Goal: Task Accomplishment & Management: Use online tool/utility

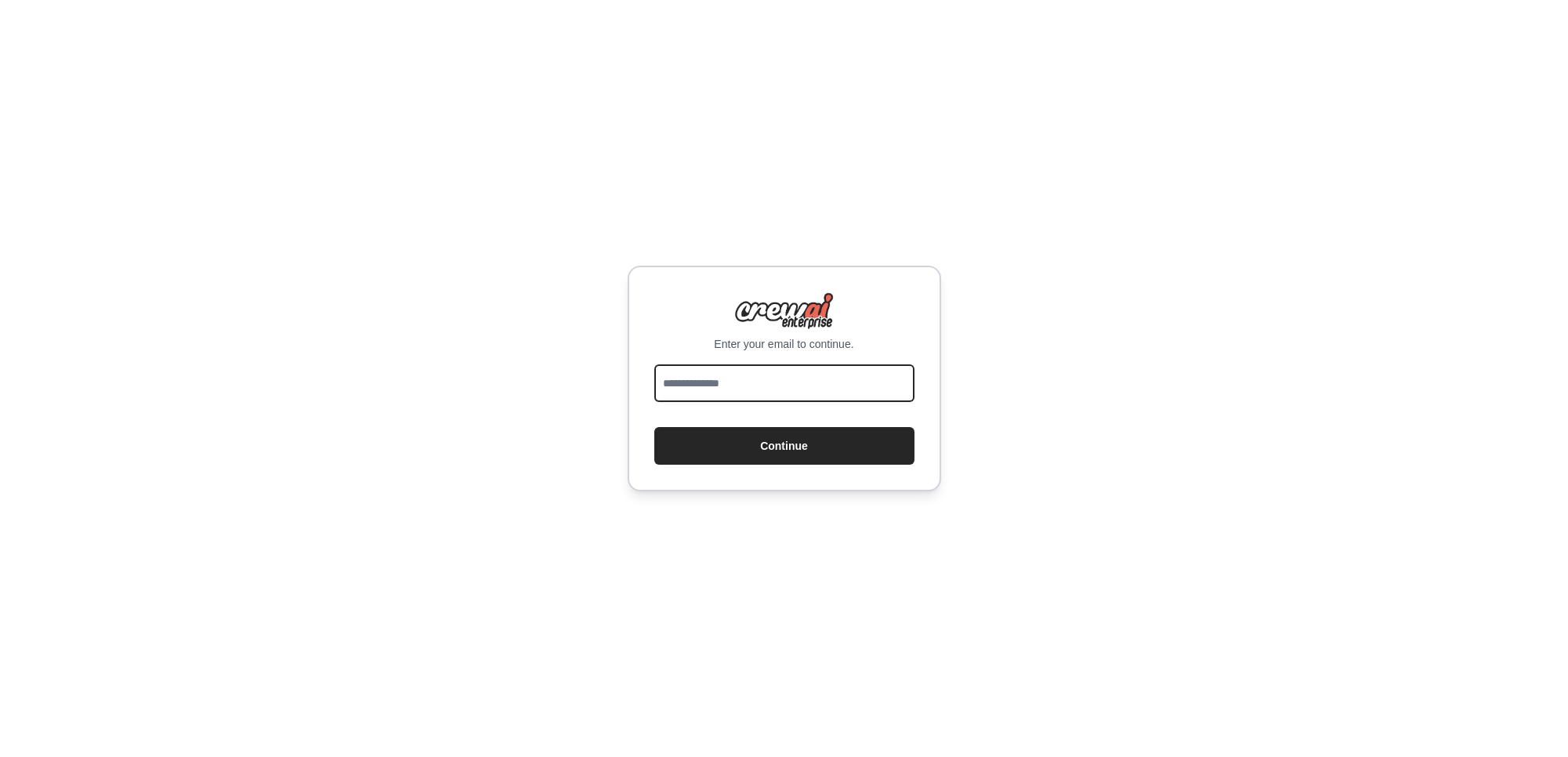
click at [721, 384] on input "email" at bounding box center [784, 383] width 260 height 37
type input "**********"
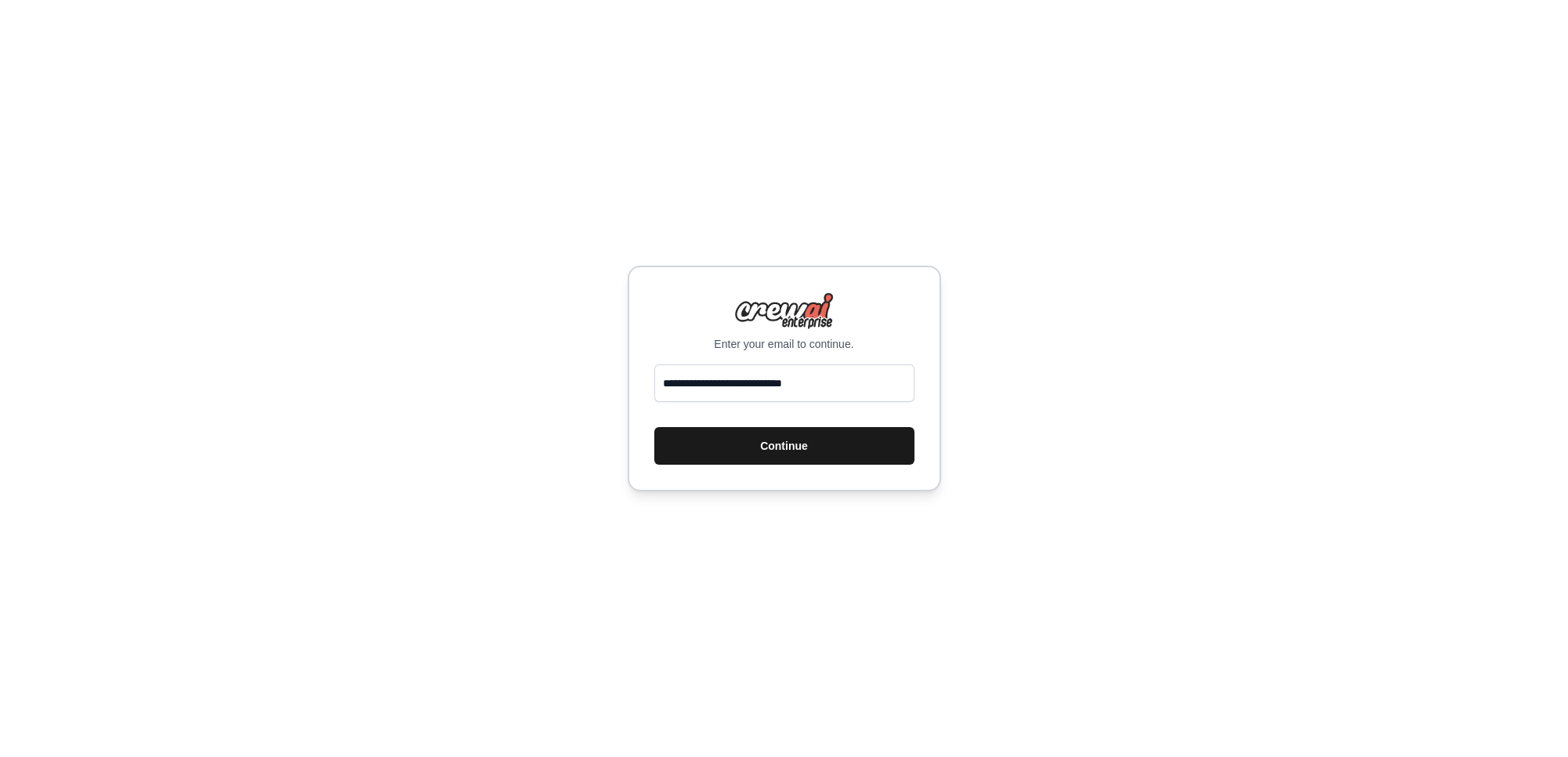
click at [726, 449] on button "Continue" at bounding box center [784, 445] width 260 height 37
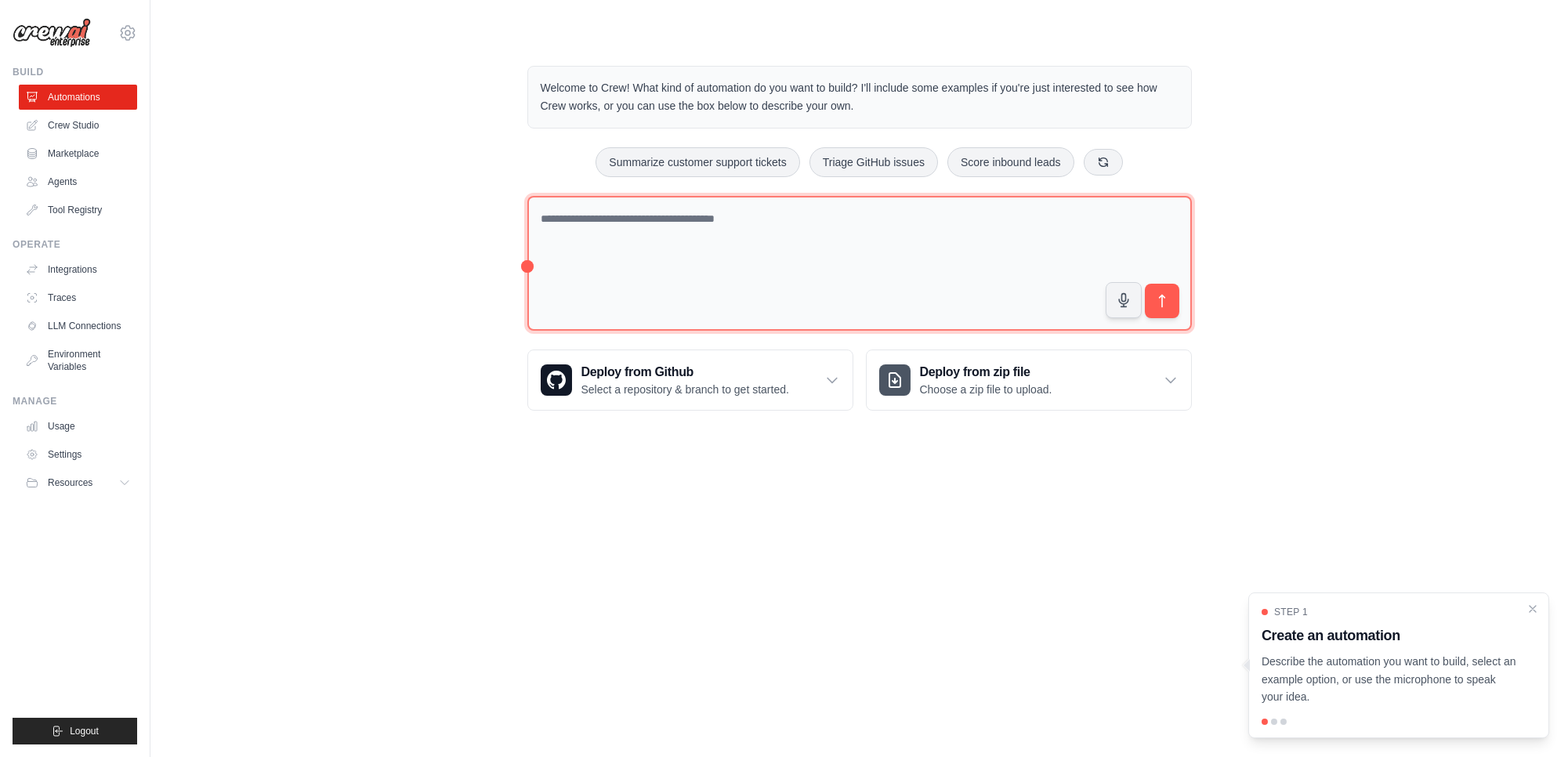
drag, startPoint x: 764, startPoint y: 216, endPoint x: 775, endPoint y: 227, distance: 15.6
click at [767, 222] on textarea at bounding box center [860, 263] width 665 height 135
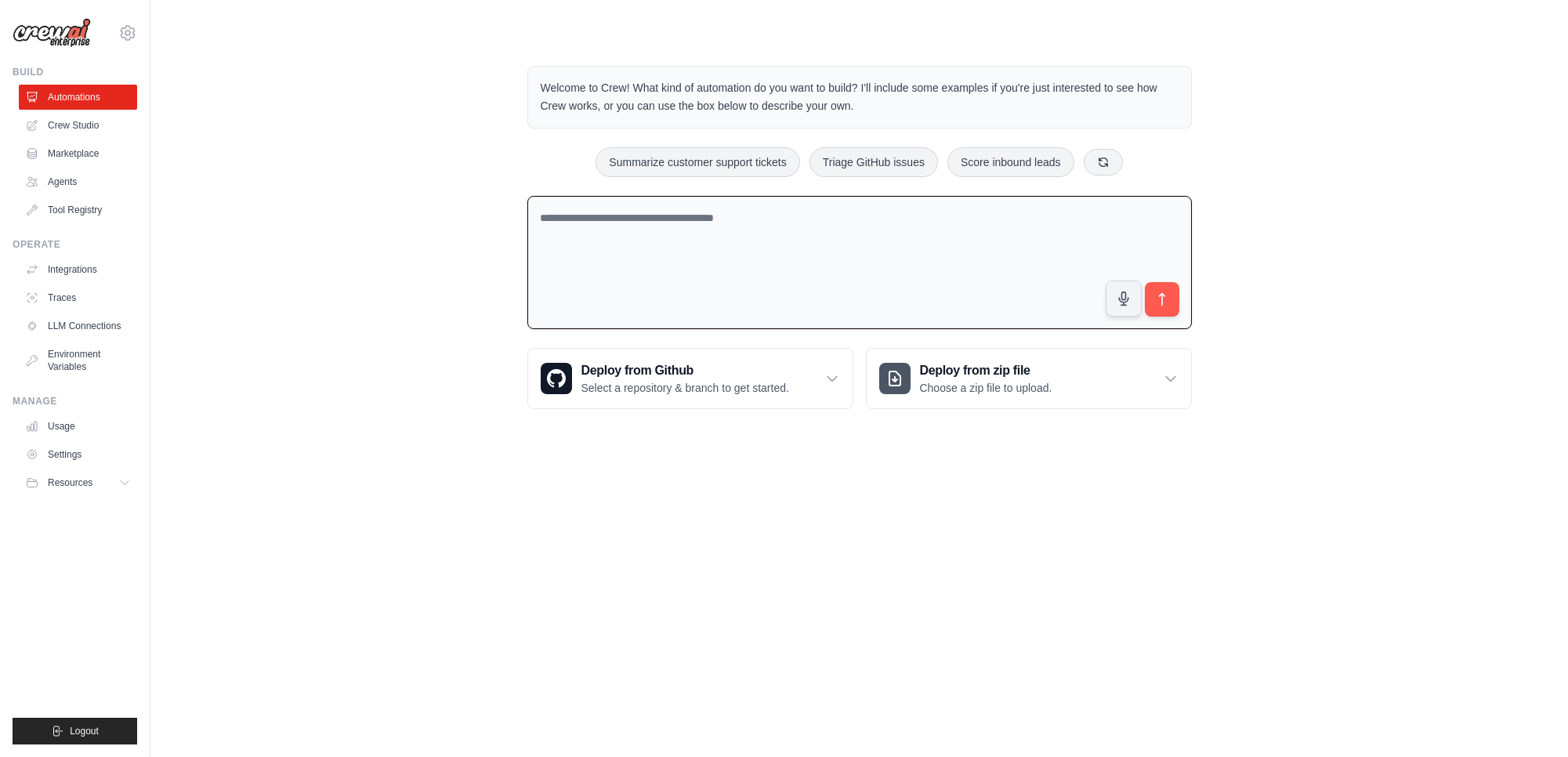
paste textarea "**********"
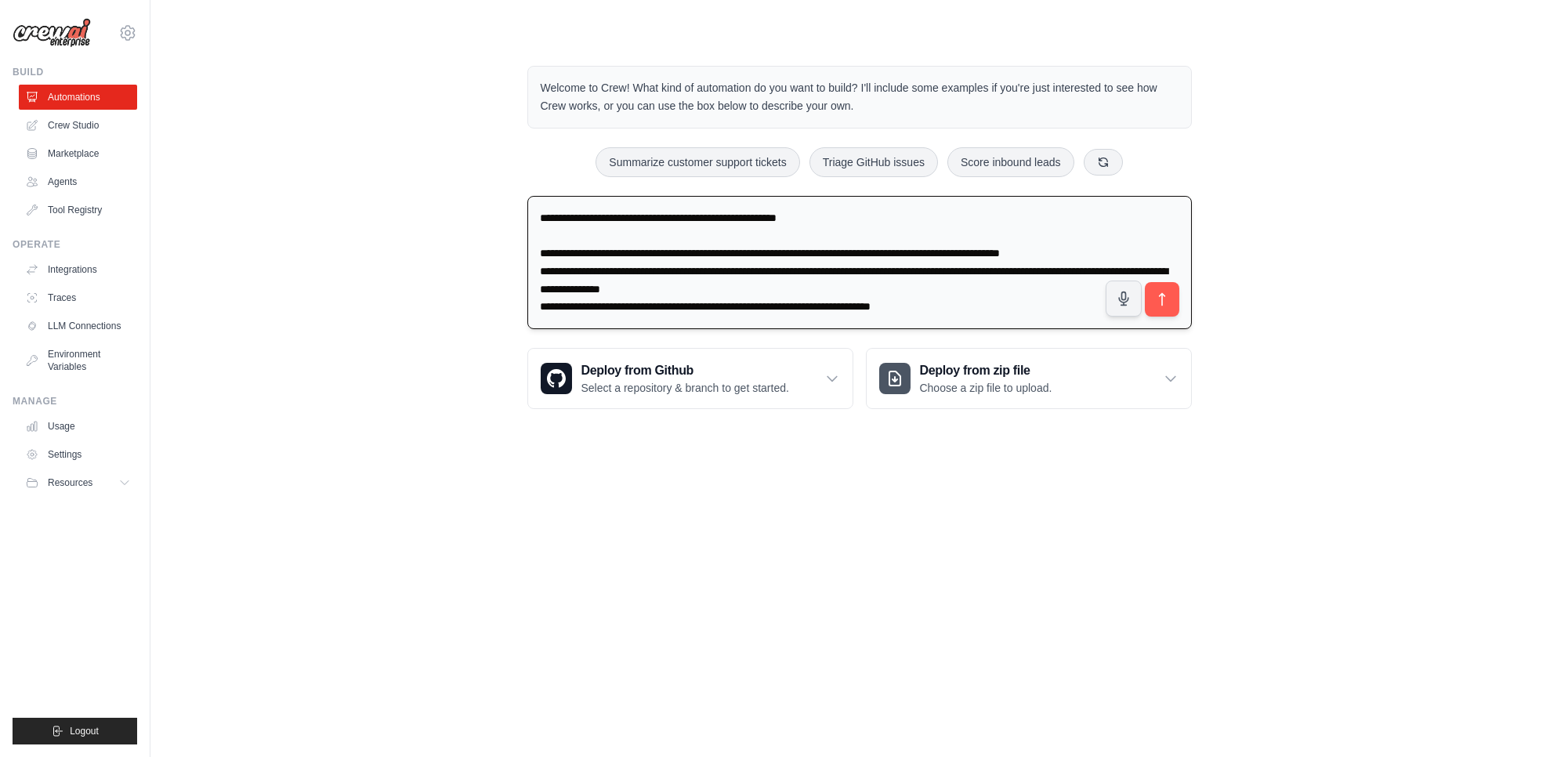
drag, startPoint x: 553, startPoint y: 215, endPoint x: 558, endPoint y: 249, distance: 34.4
click at [553, 217] on textarea "**********" at bounding box center [860, 263] width 665 height 134
type textarea "**********"
click at [1166, 298] on icon "submit" at bounding box center [1161, 299] width 16 height 16
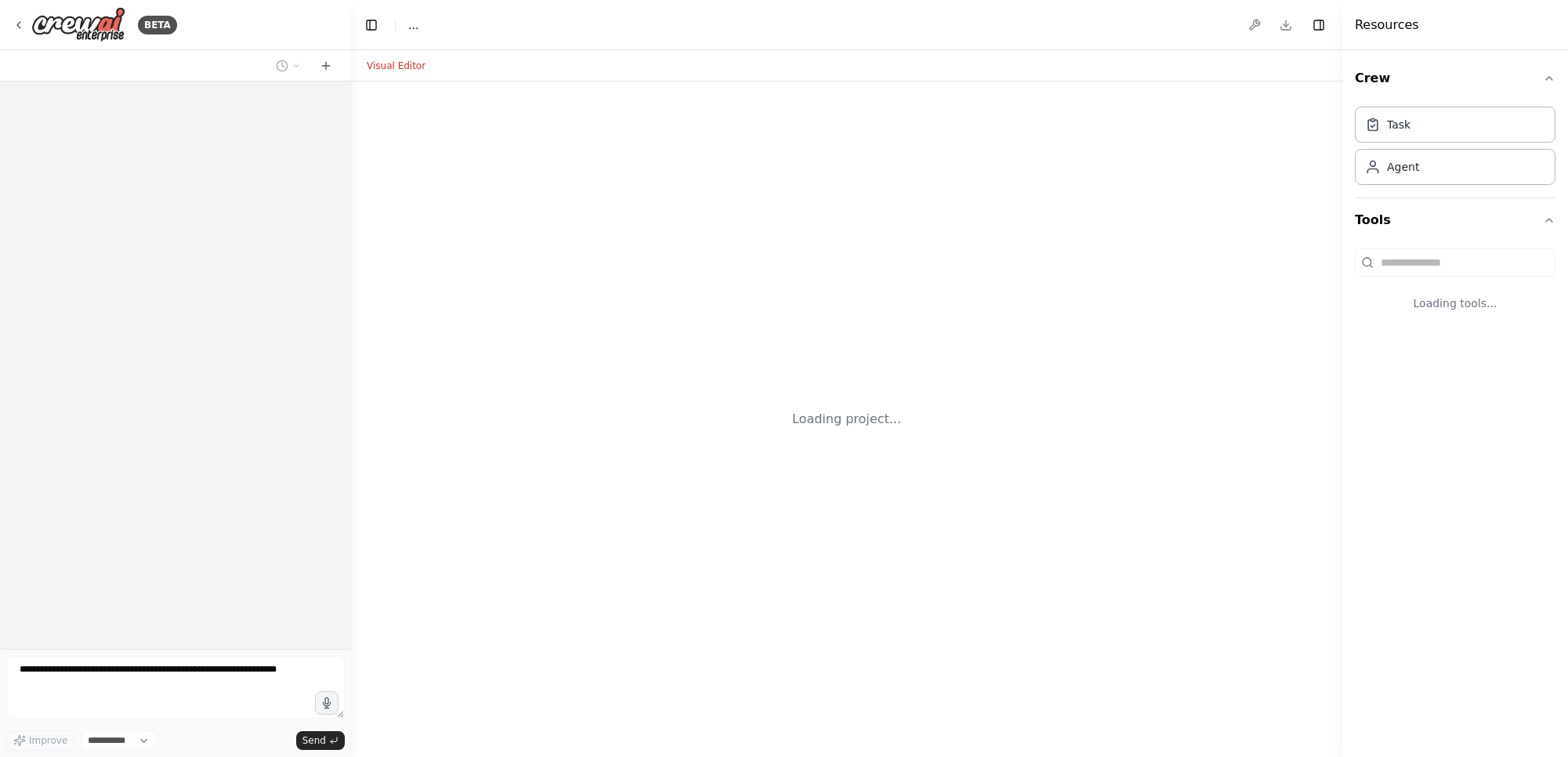
select select "****"
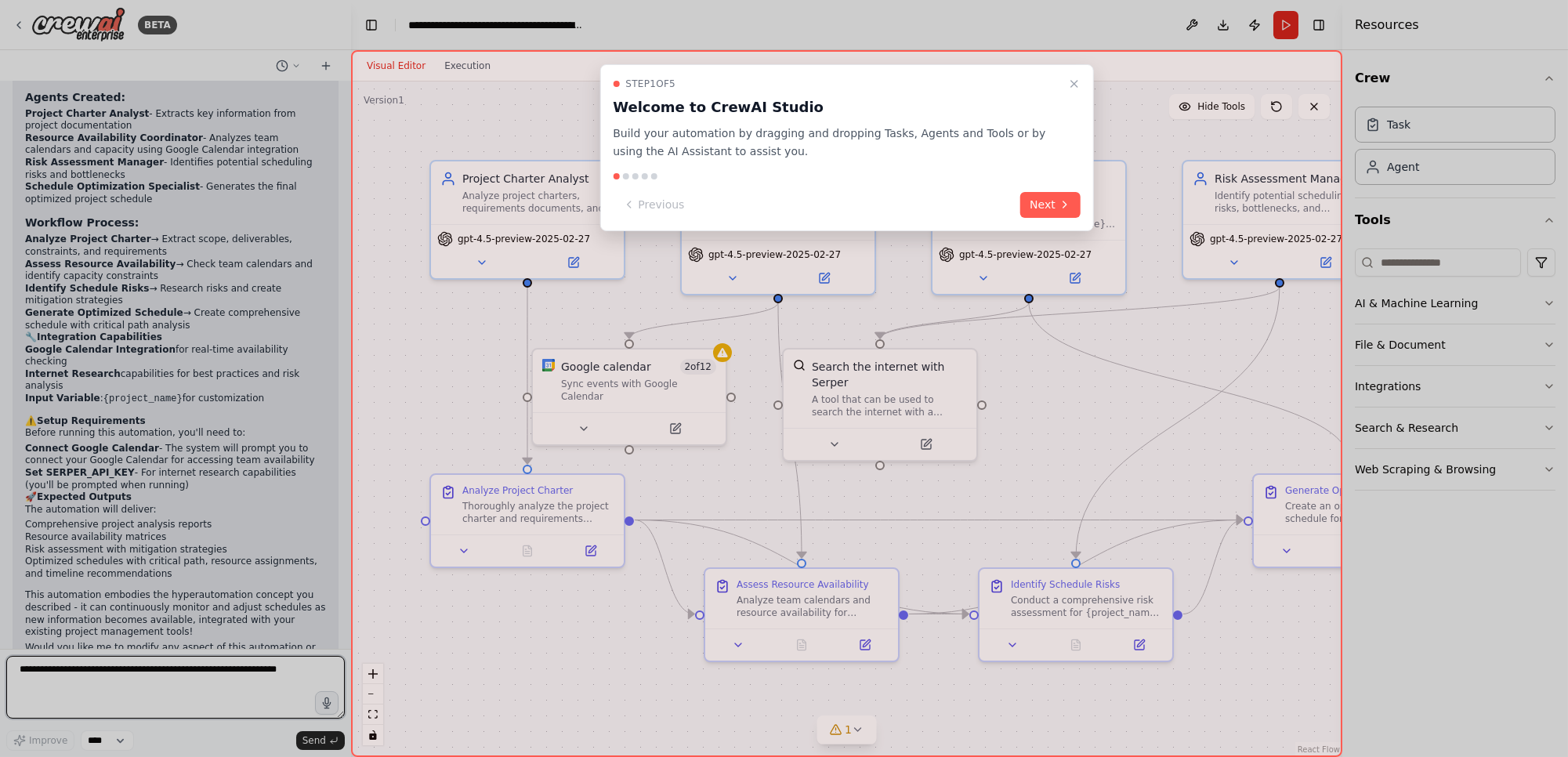
scroll to position [1511, 0]
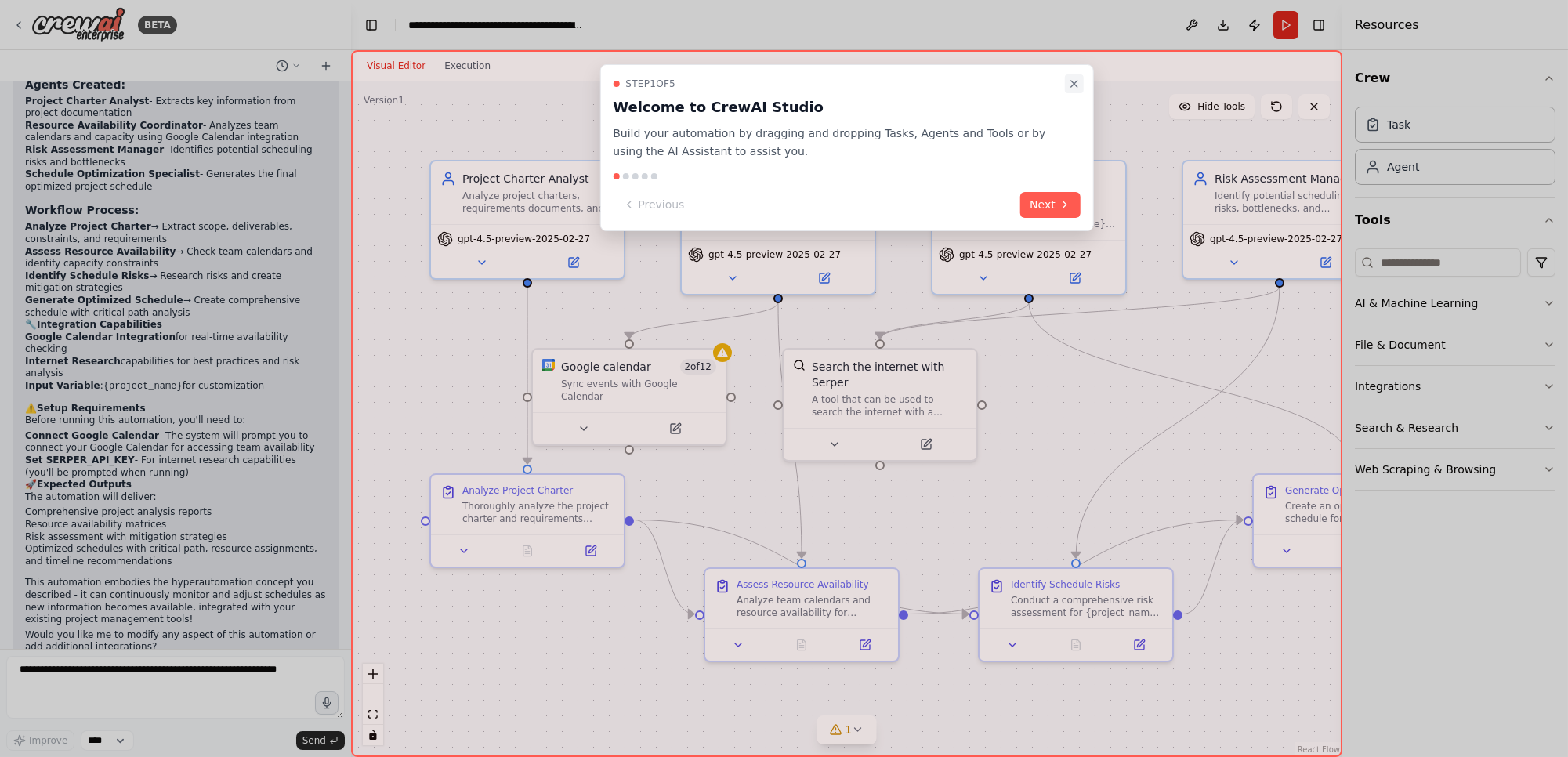
click at [1069, 81] on icon "Close walkthrough" at bounding box center [1074, 83] width 12 height 12
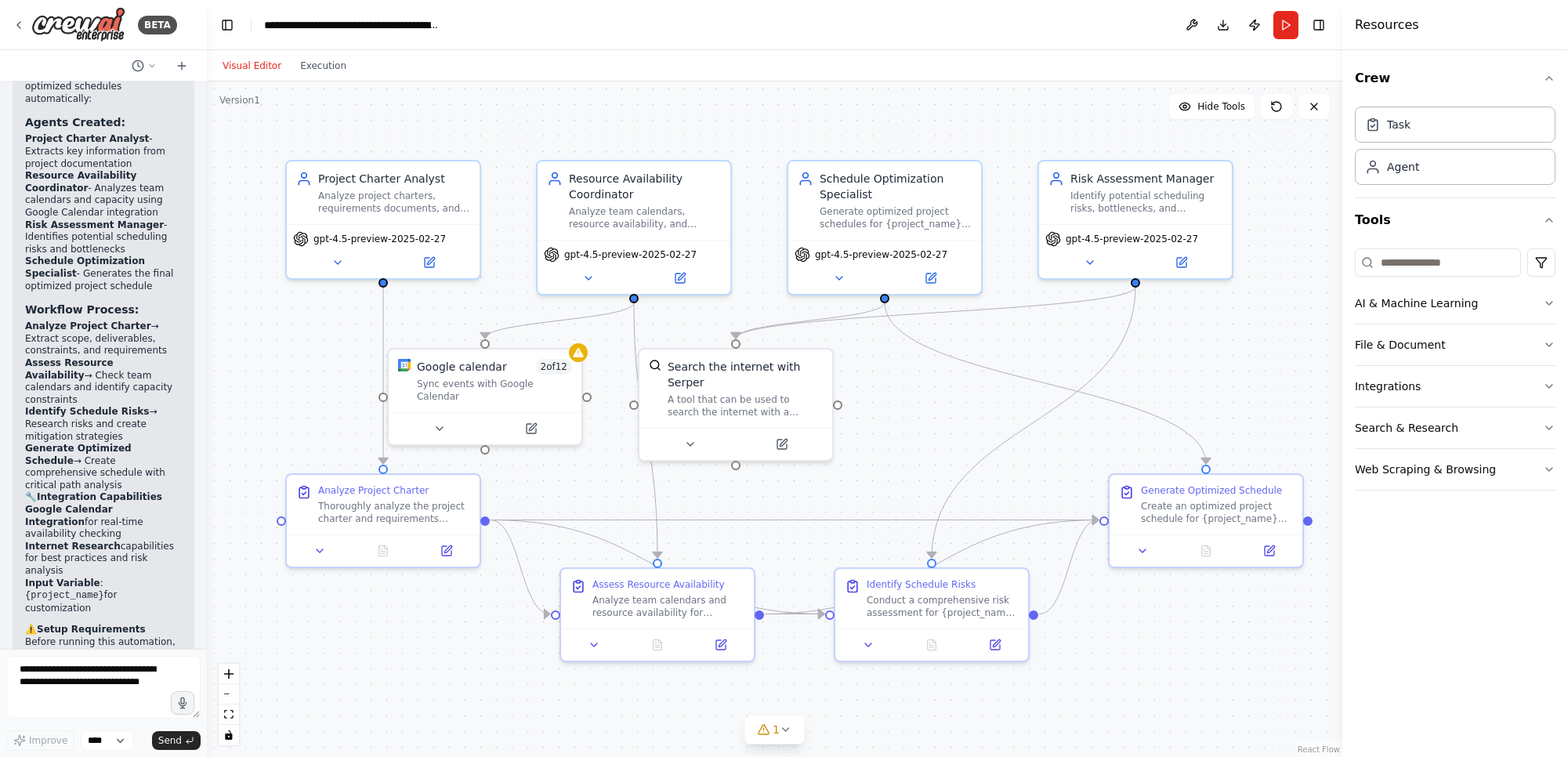
drag, startPoint x: 348, startPoint y: 485, endPoint x: 227, endPoint y: 487, distance: 121.0
click at [209, 486] on div "BETA 1. Intelligent Project Scheduling & Resource Allocation Automation Flow: A…" at bounding box center [784, 378] width 1568 height 757
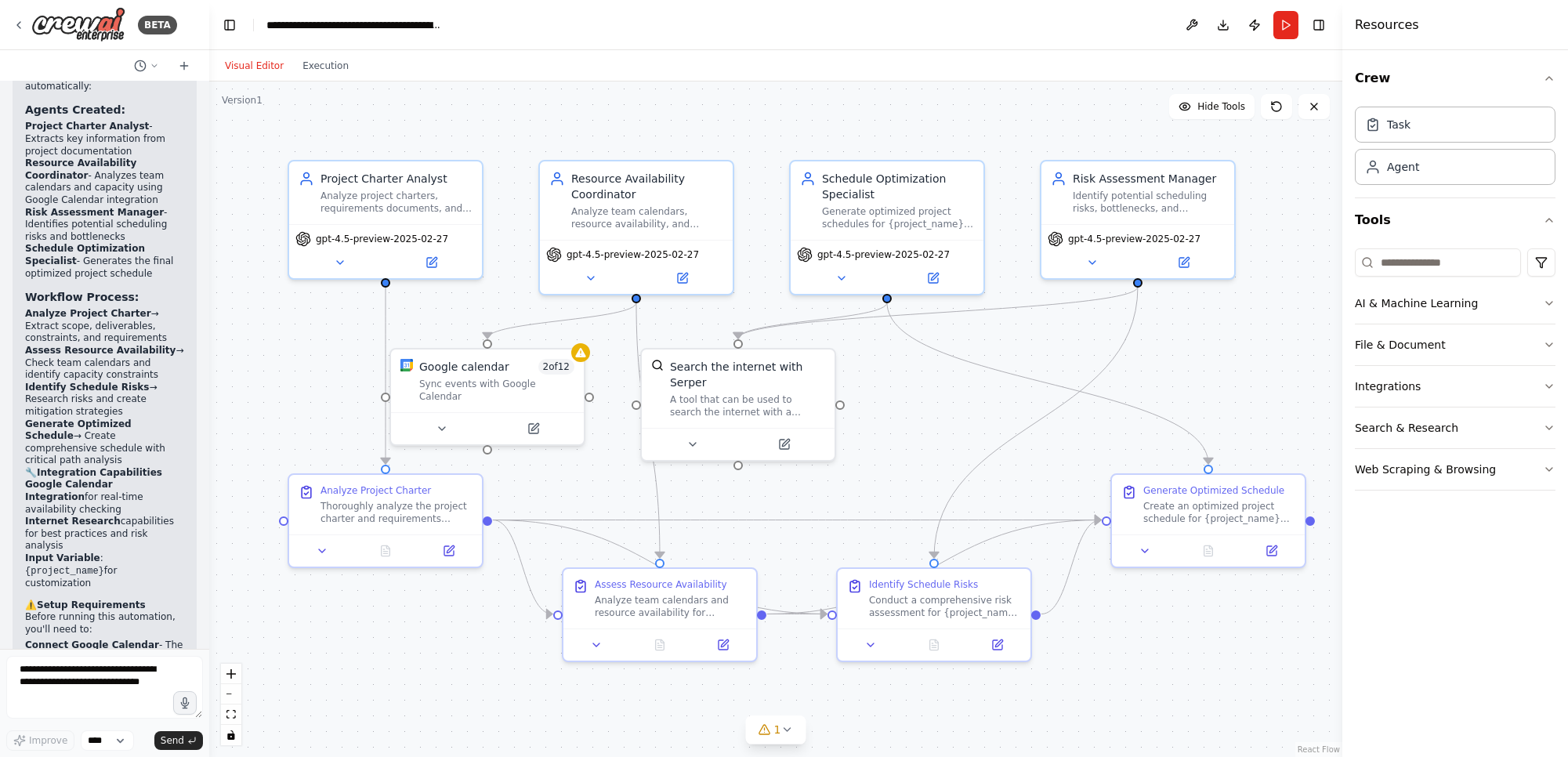
scroll to position [2054, 0]
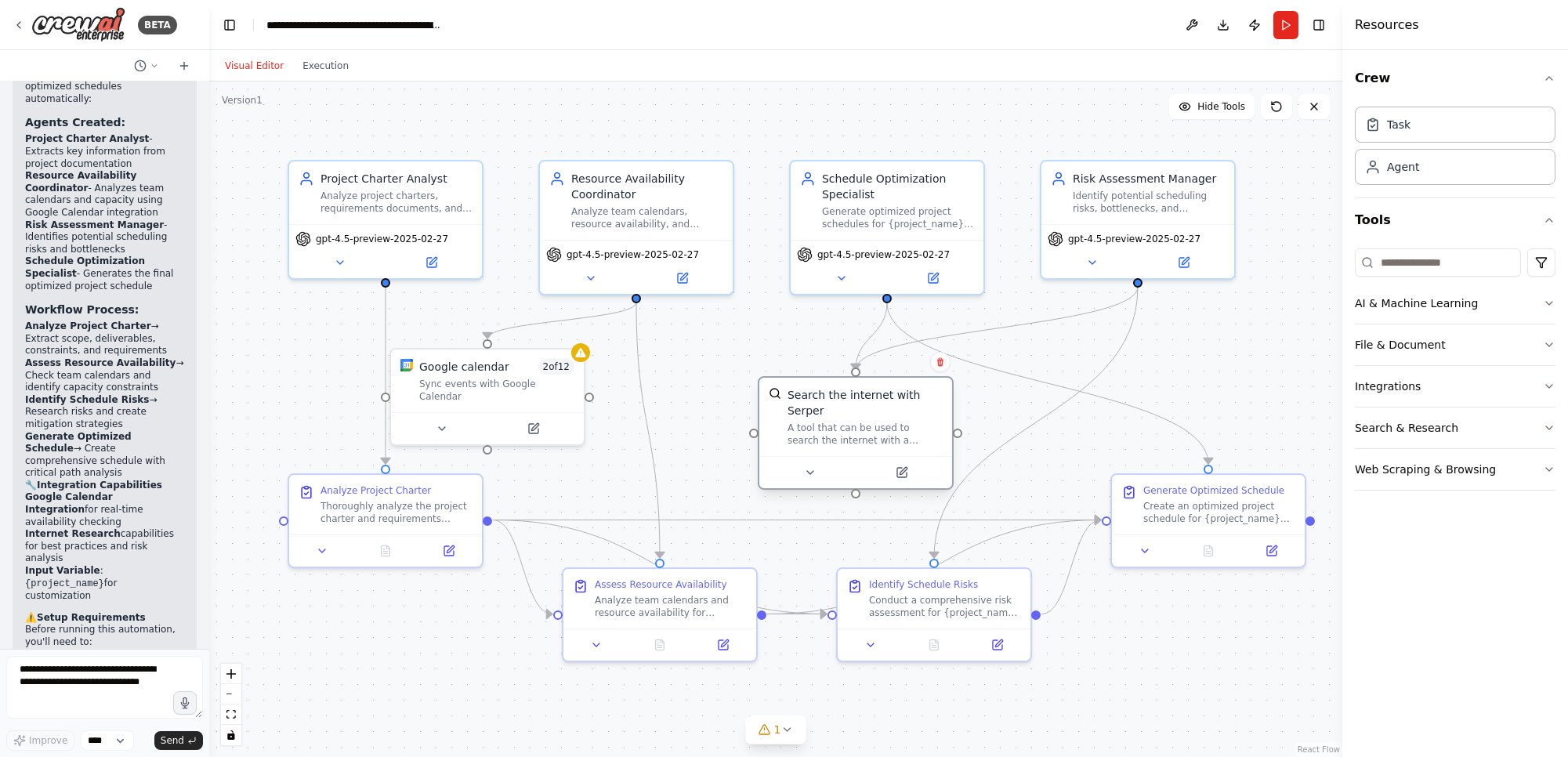
drag, startPoint x: 756, startPoint y: 406, endPoint x: 875, endPoint y: 442, distance: 124.3
click at [875, 442] on div "Search the internet with Serper A tool that can be used to search the internet …" at bounding box center [856, 433] width 196 height 113
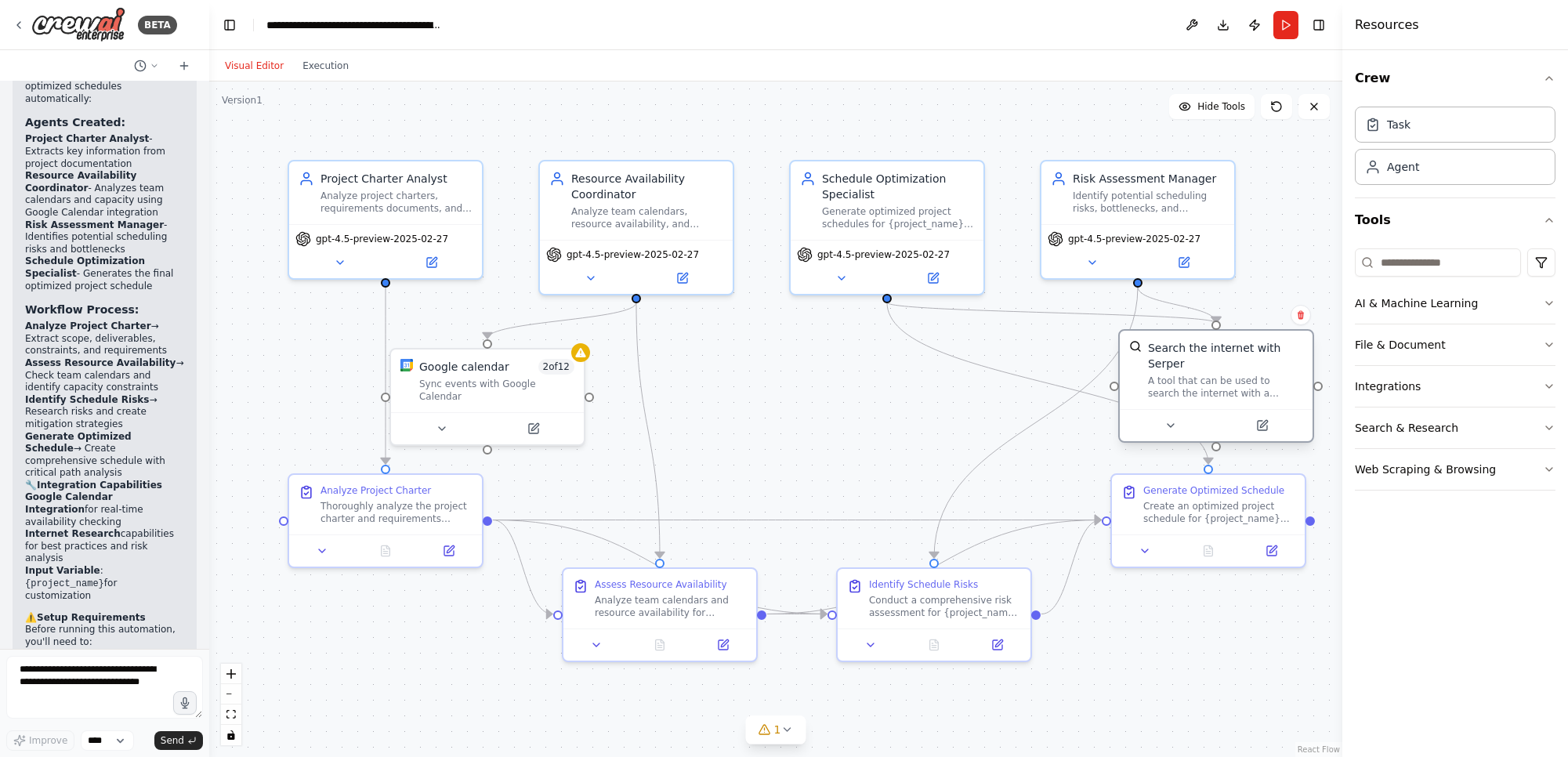
drag, startPoint x: 911, startPoint y: 446, endPoint x: 1272, endPoint y: 397, distance: 364.3
click at [1272, 409] on div at bounding box center [1216, 424] width 193 height 32
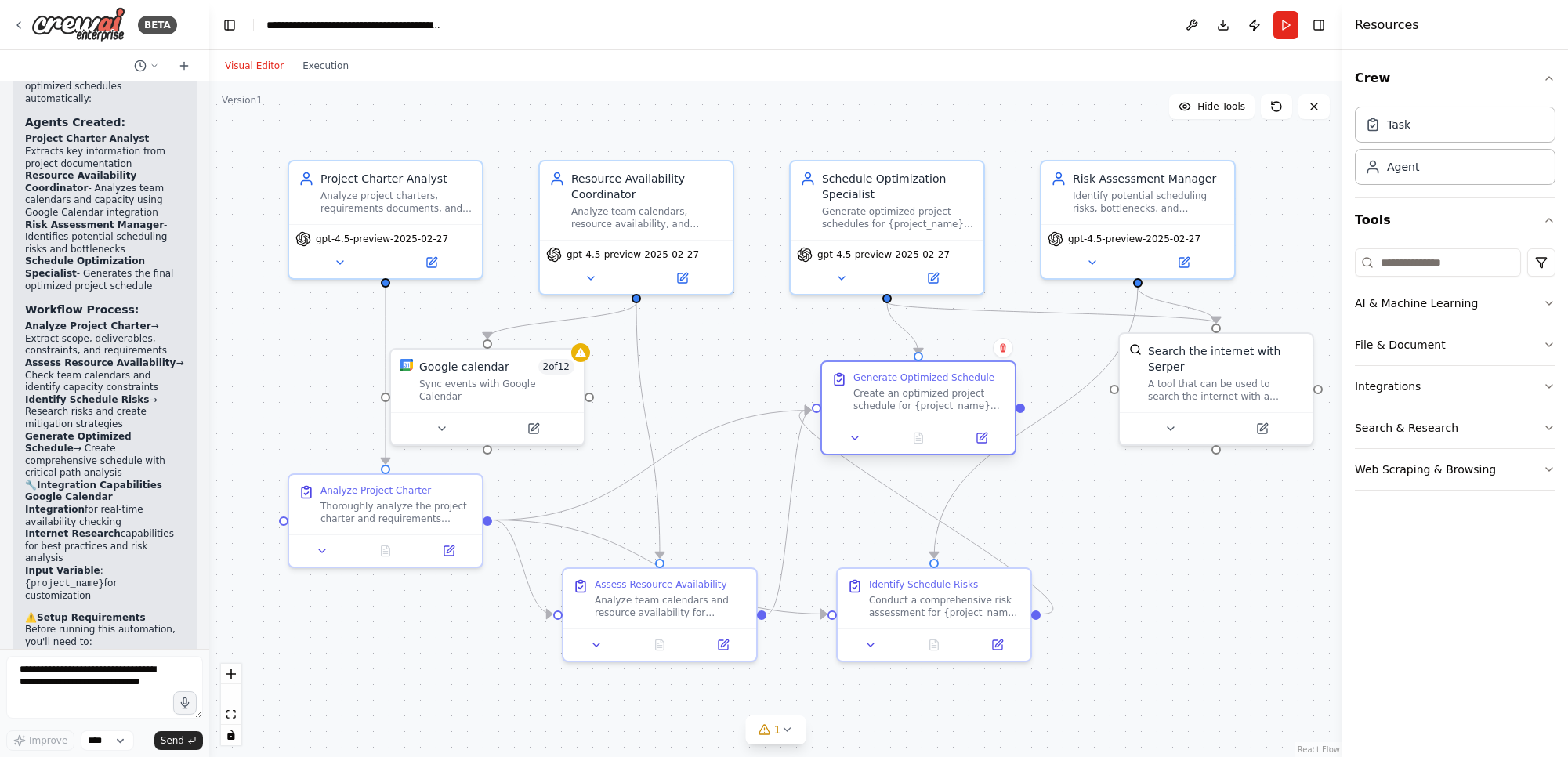
drag, startPoint x: 1202, startPoint y: 507, endPoint x: 905, endPoint y: 400, distance: 315.7
click at [906, 400] on div "Create an optimized project schedule for {project_name} using all gathered info…" at bounding box center [929, 399] width 152 height 25
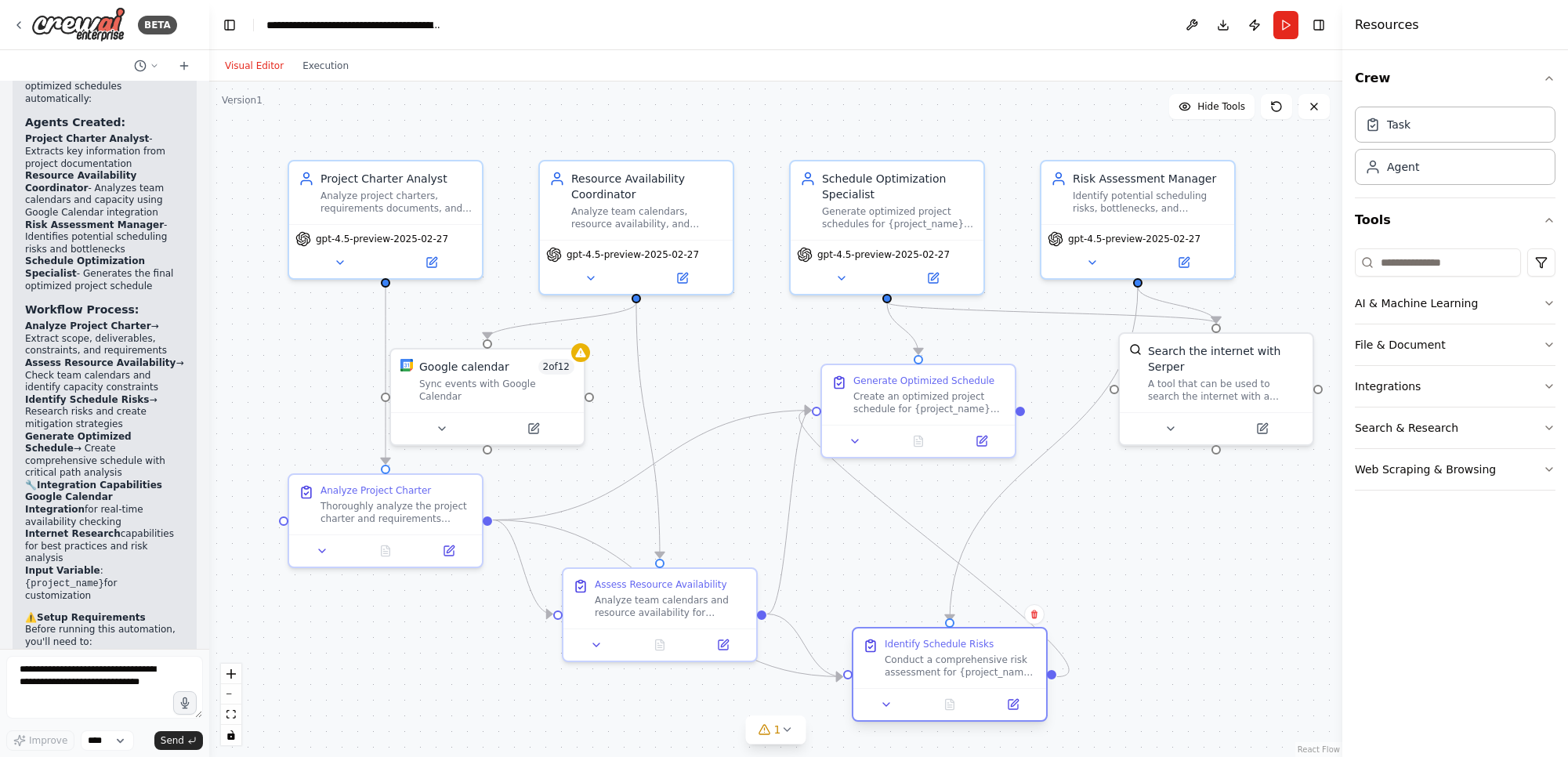
drag, startPoint x: 935, startPoint y: 584, endPoint x: 949, endPoint y: 644, distance: 61.6
click at [949, 644] on div "Identify Schedule Risks" at bounding box center [939, 644] width 109 height 12
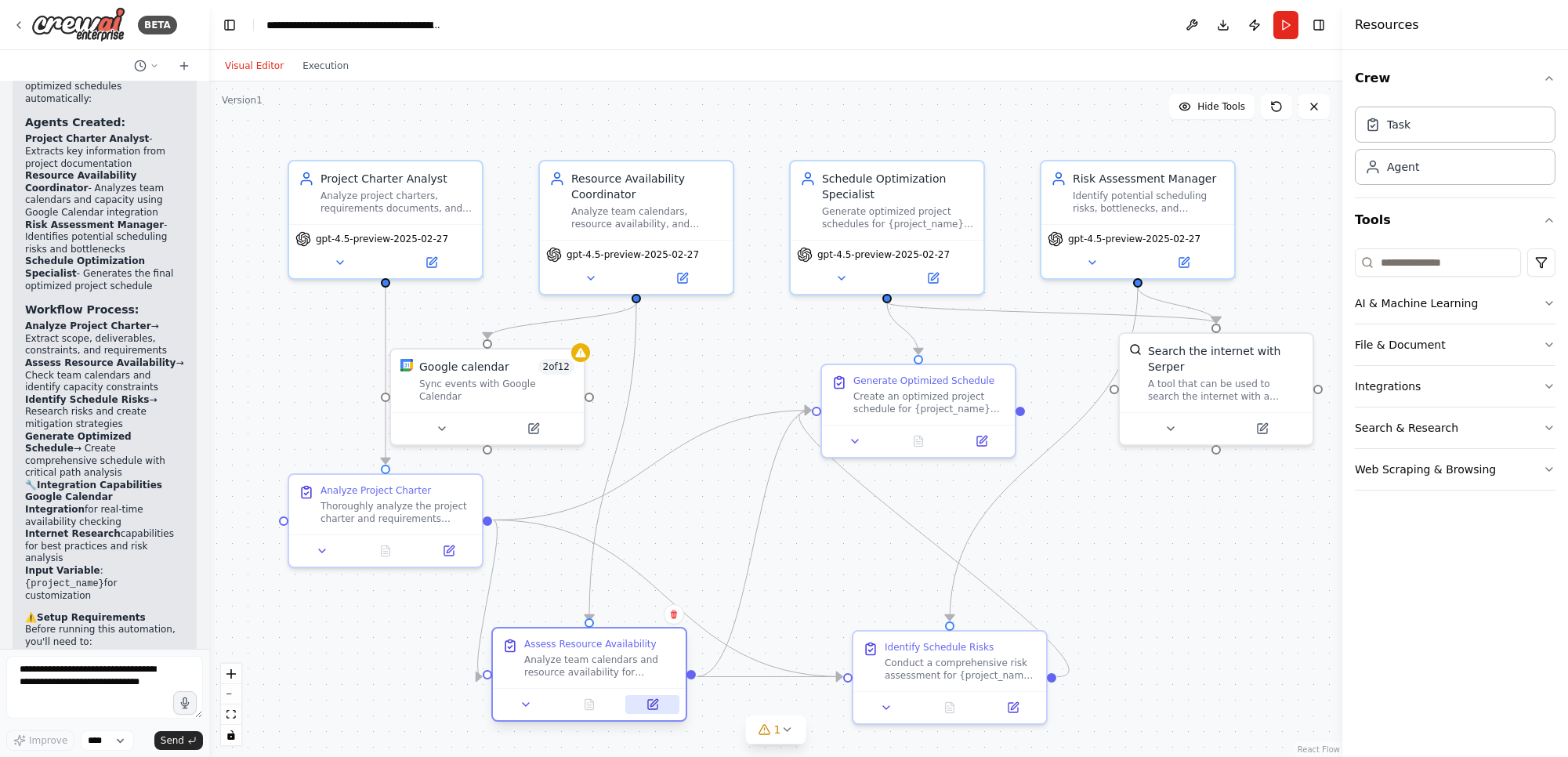
drag, startPoint x: 725, startPoint y: 643, endPoint x: 660, endPoint y: 702, distance: 87.8
click at [660, 702] on button at bounding box center [653, 704] width 54 height 19
click at [873, 570] on div ".deletable-edge-delete-btn { width: 20px; height: 20px; border: 0px solid #ffff…" at bounding box center [775, 419] width 1133 height 675
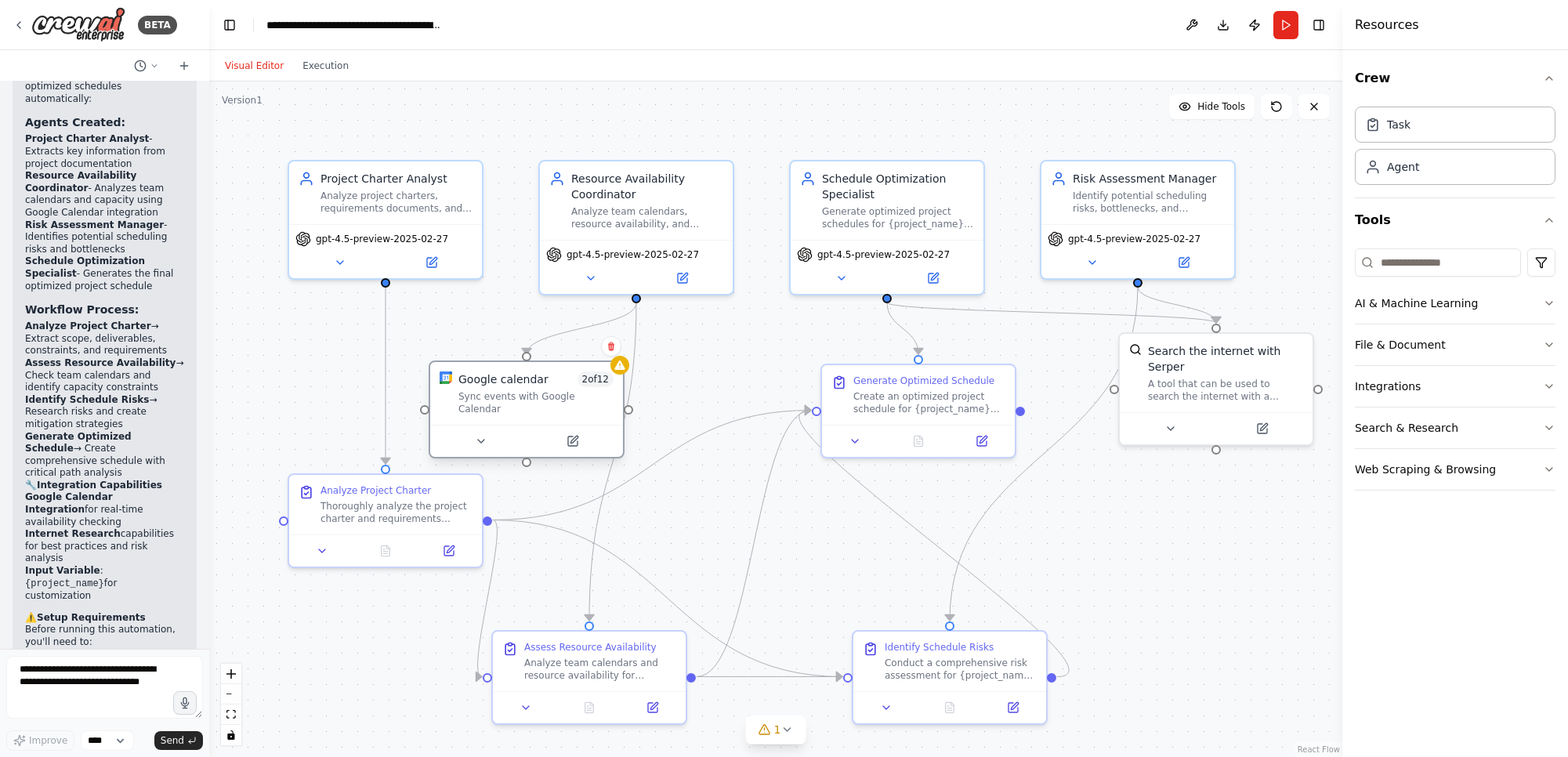
drag, startPoint x: 549, startPoint y: 362, endPoint x: 582, endPoint y: 372, distance: 34.5
click at [582, 372] on span "2 of 12" at bounding box center [596, 379] width 36 height 15
click at [712, 566] on div ".deletable-edge-delete-btn { width: 20px; height: 20px; border: 0px solid #ffff…" at bounding box center [775, 419] width 1133 height 675
click at [431, 259] on icon at bounding box center [433, 257] width 7 height 7
click at [429, 257] on icon at bounding box center [432, 259] width 10 height 10
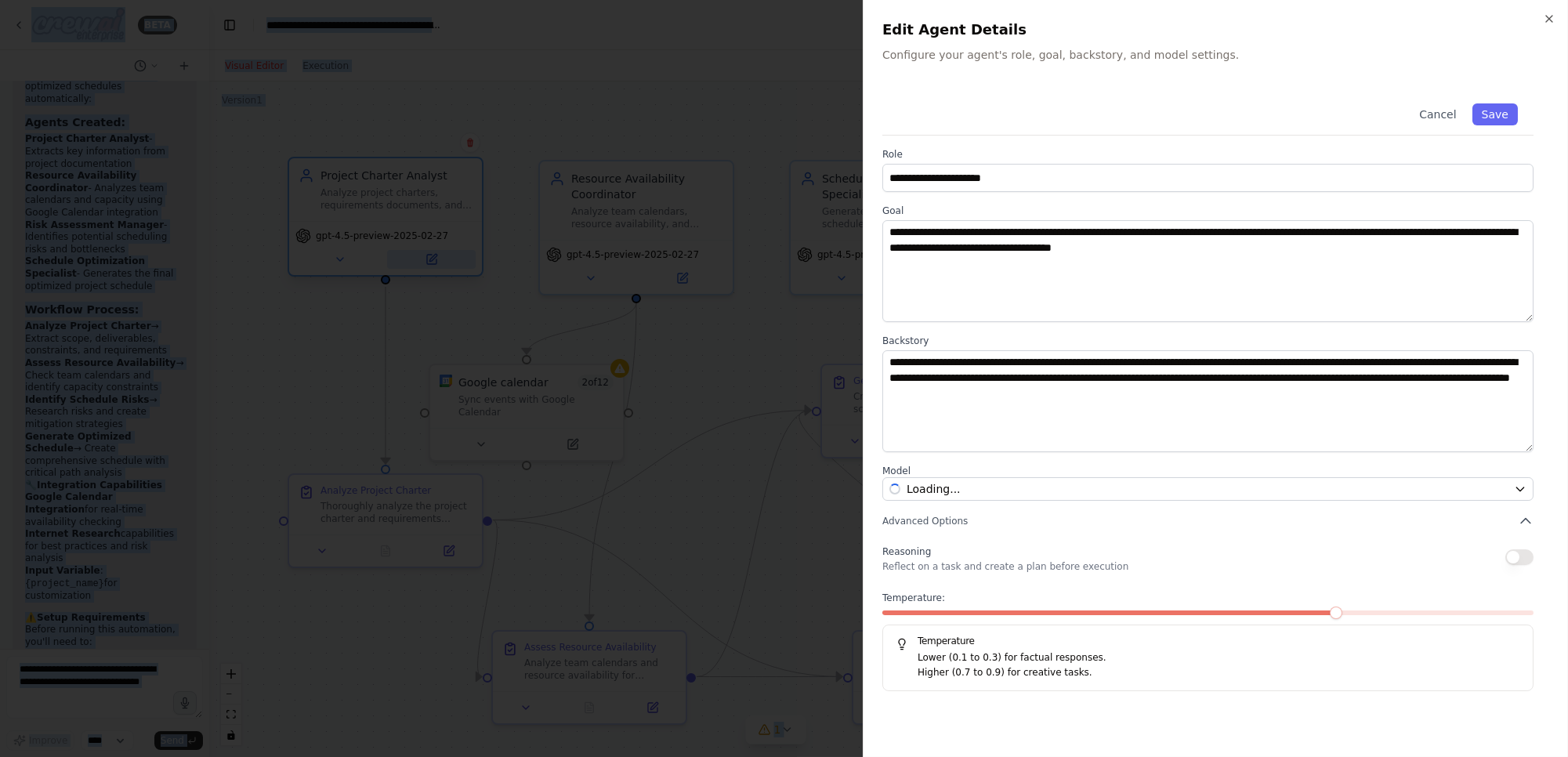
click at [429, 257] on div at bounding box center [784, 378] width 1568 height 757
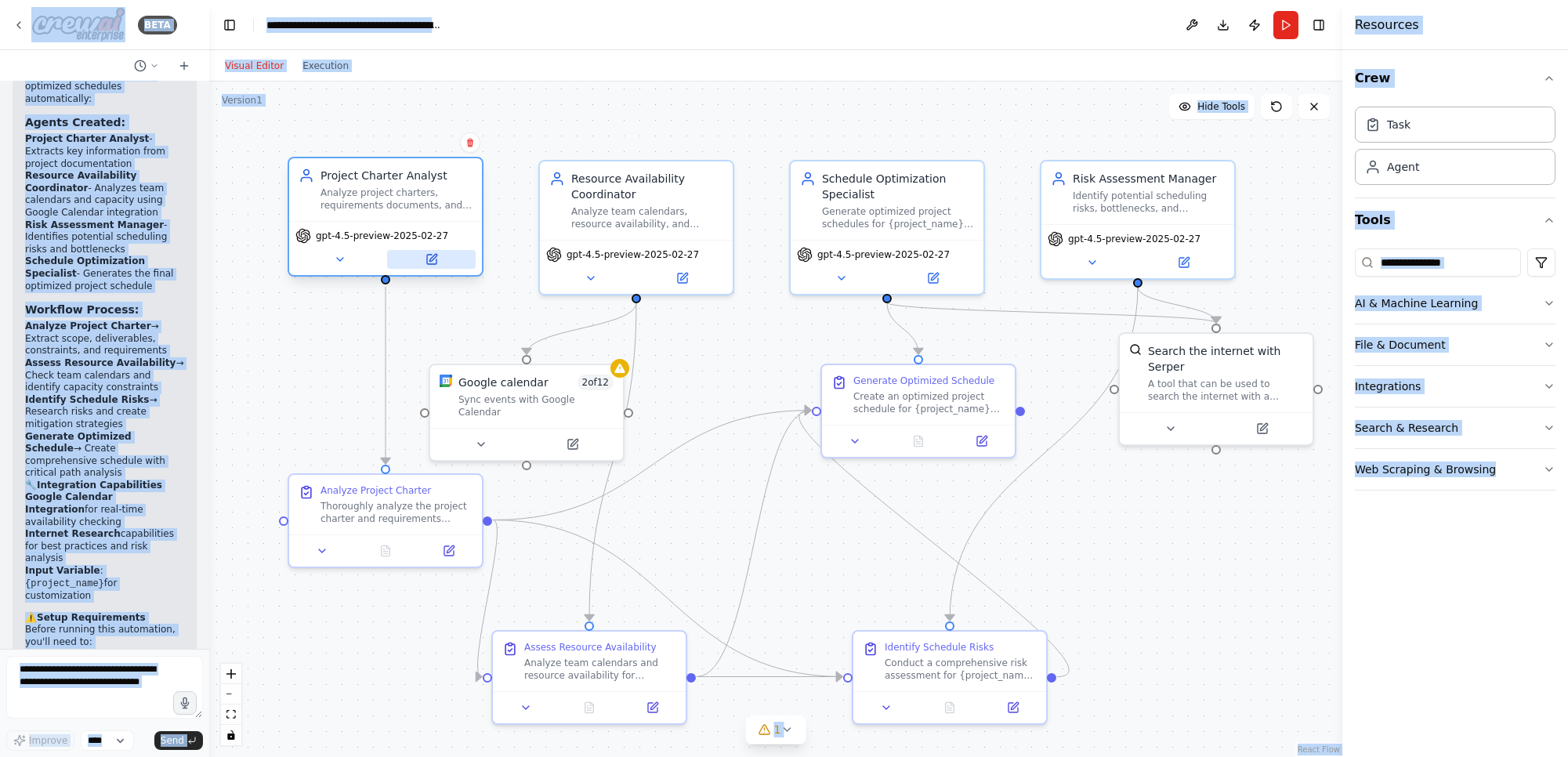
click at [429, 257] on icon at bounding box center [432, 259] width 10 height 10
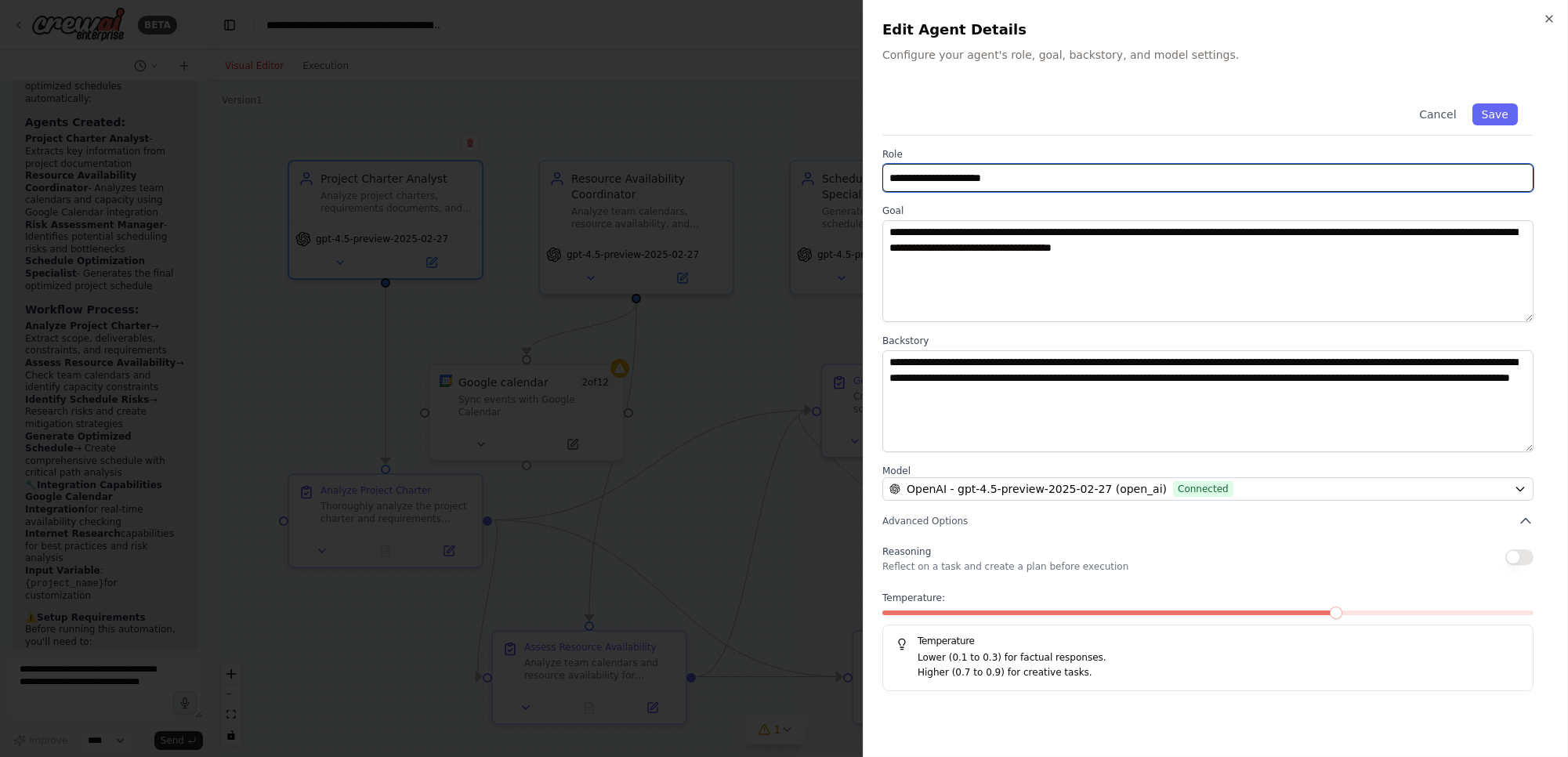
drag, startPoint x: 1009, startPoint y: 185, endPoint x: 1046, endPoint y: 193, distance: 37.9
click at [1023, 186] on input "**********" at bounding box center [1208, 177] width 652 height 28
drag, startPoint x: 1046, startPoint y: 174, endPoint x: 863, endPoint y: 176, distance: 183.0
click at [863, 176] on div "**********" at bounding box center [1215, 378] width 705 height 757
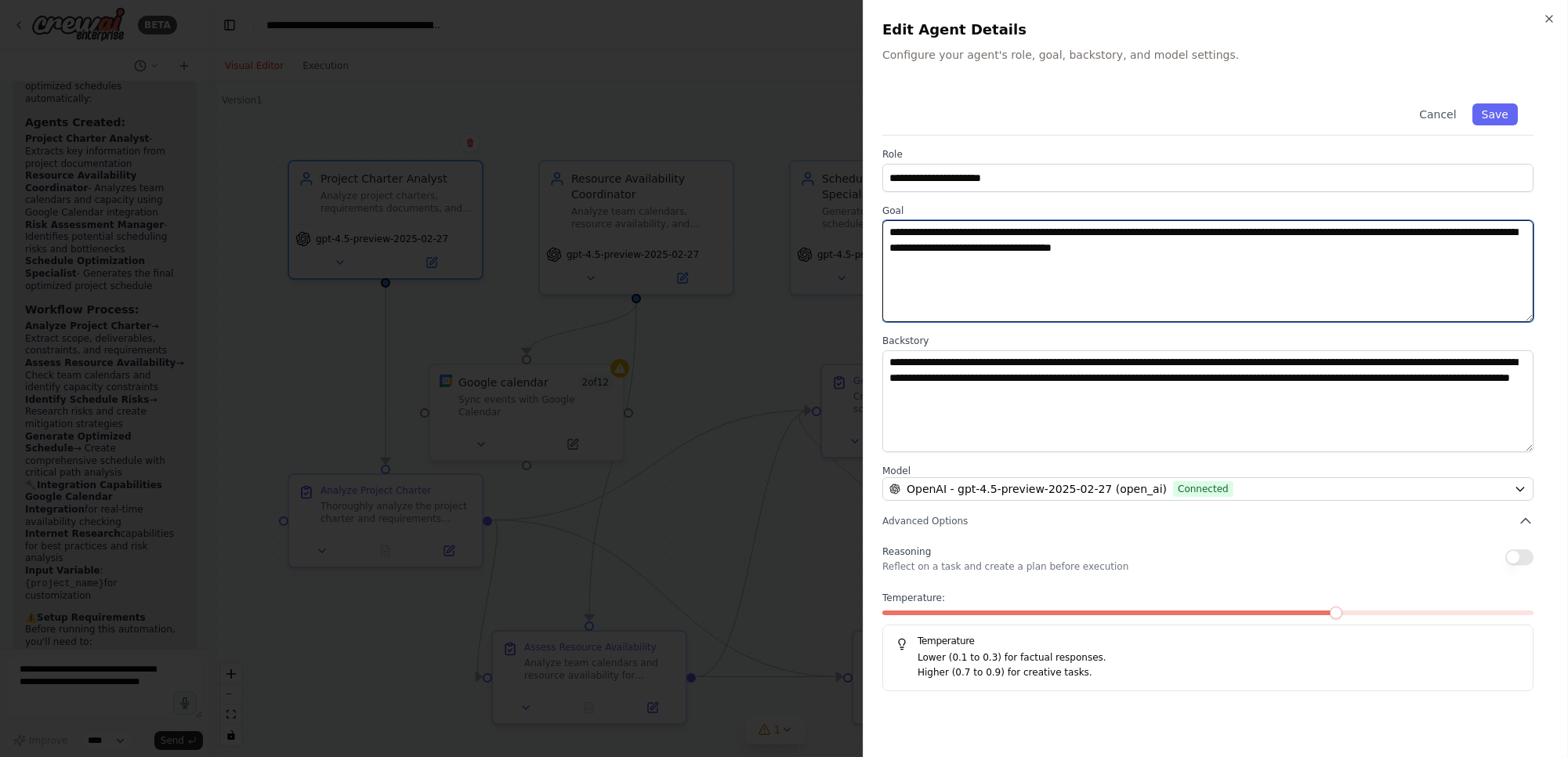
drag, startPoint x: 1273, startPoint y: 256, endPoint x: 874, endPoint y: 233, distance: 399.7
click at [874, 233] on div "**********" at bounding box center [1215, 378] width 705 height 757
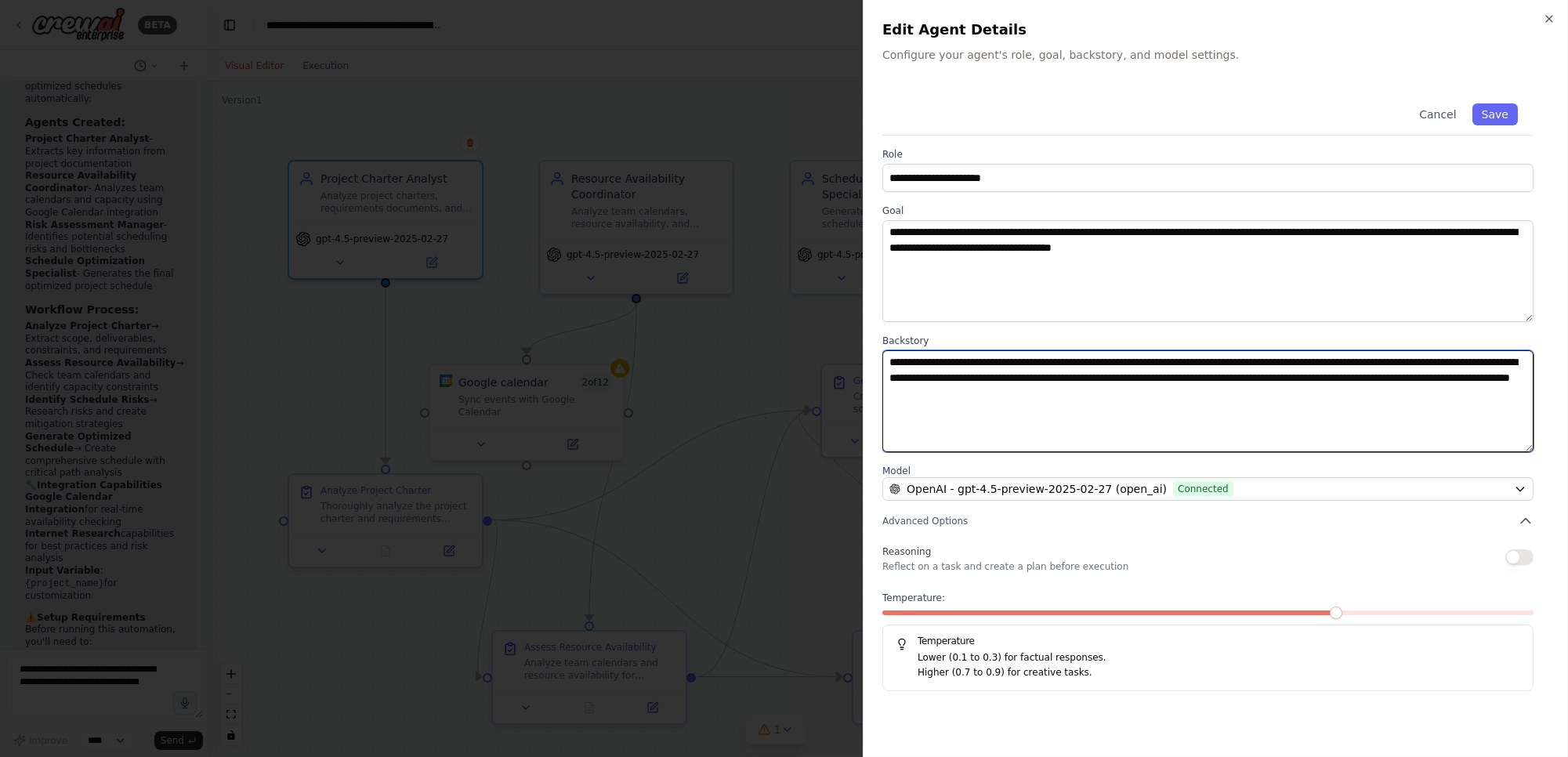
drag, startPoint x: 1181, startPoint y: 404, endPoint x: 875, endPoint y: 364, distance: 308.6
click at [875, 364] on div "**********" at bounding box center [1215, 378] width 705 height 757
click at [1054, 419] on textarea "**********" at bounding box center [1208, 401] width 652 height 102
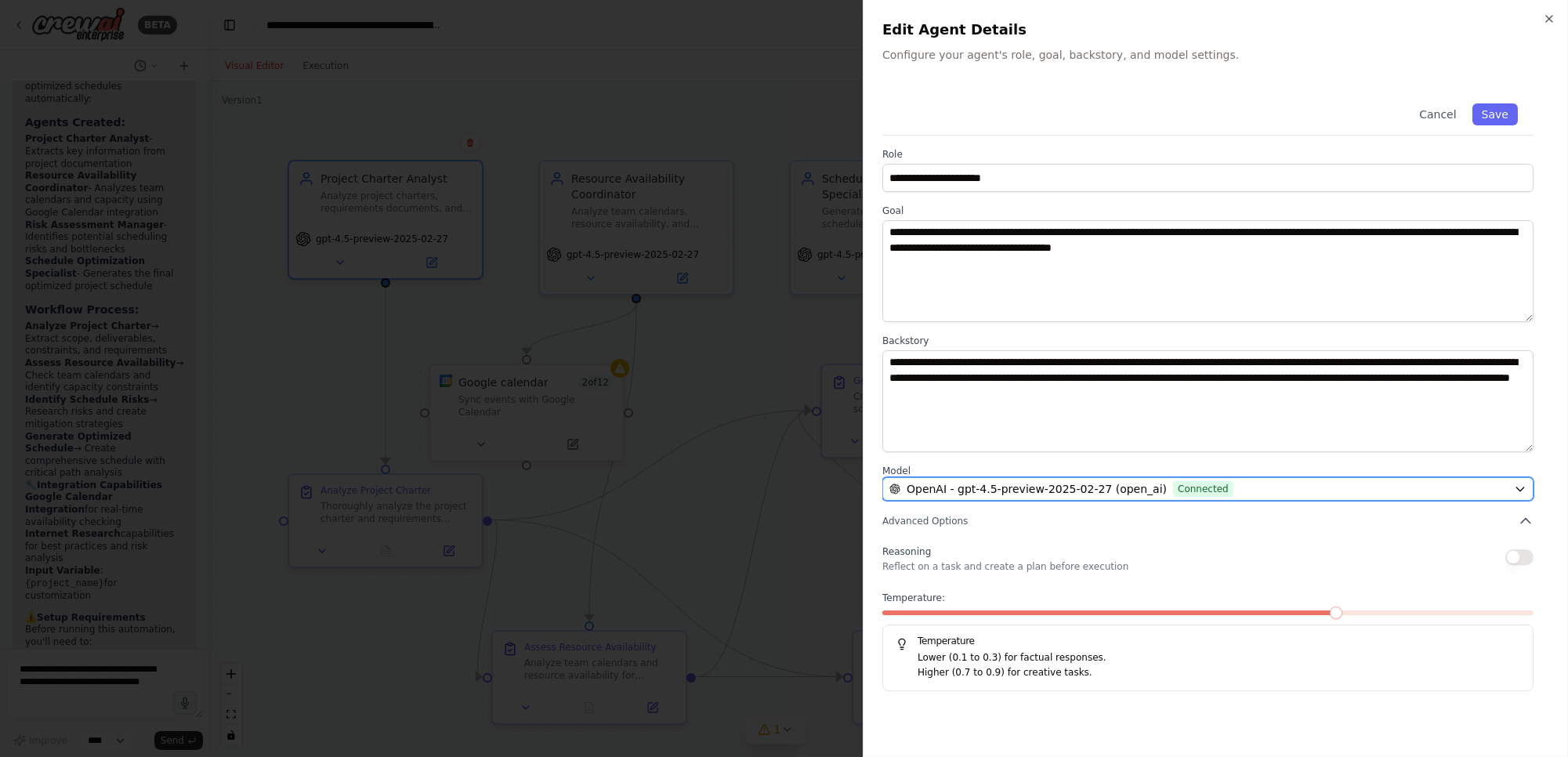
click at [1521, 485] on icon "button" at bounding box center [1520, 488] width 12 height 12
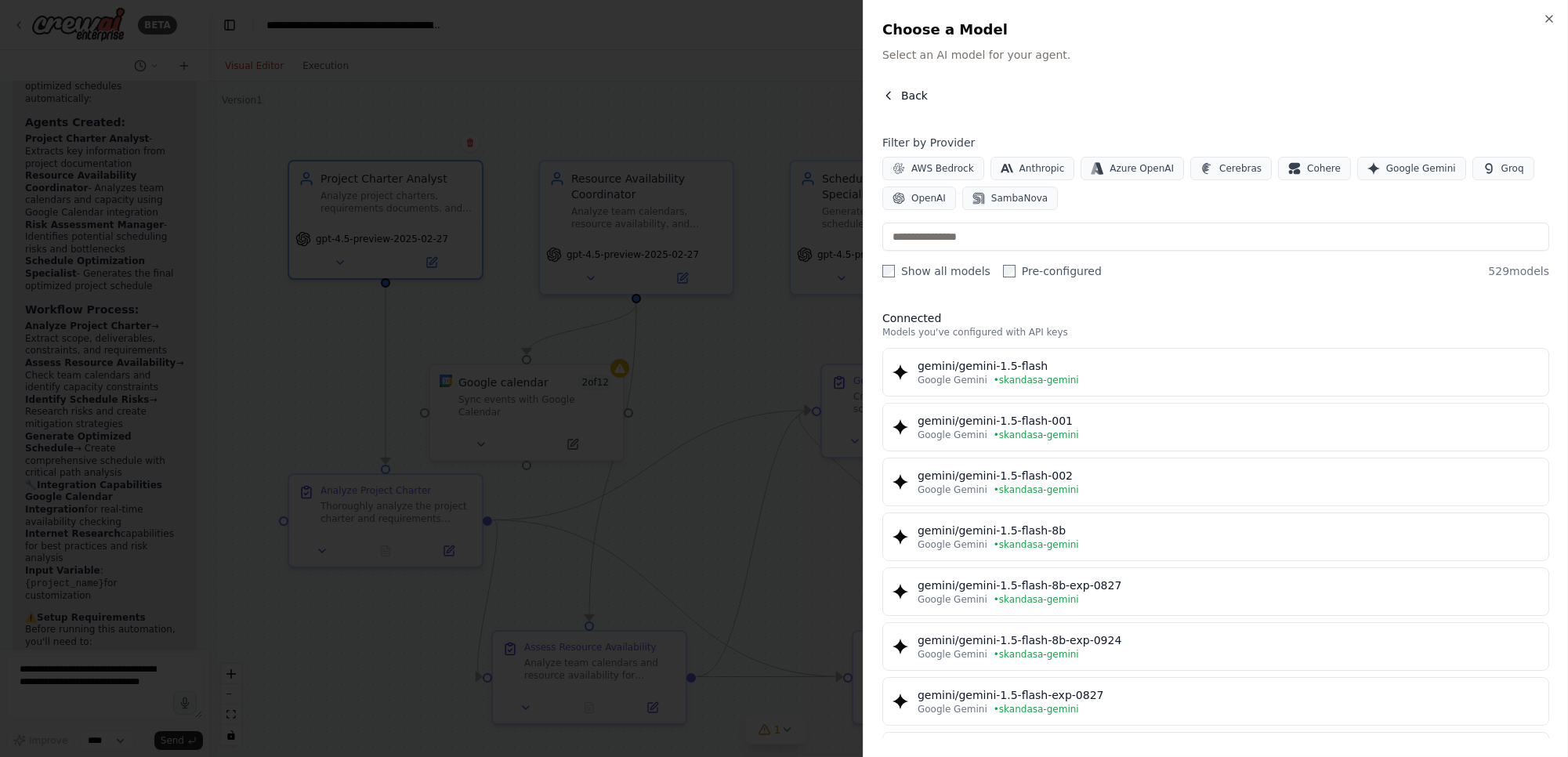
click at [889, 98] on icon "button" at bounding box center [889, 95] width 4 height 7
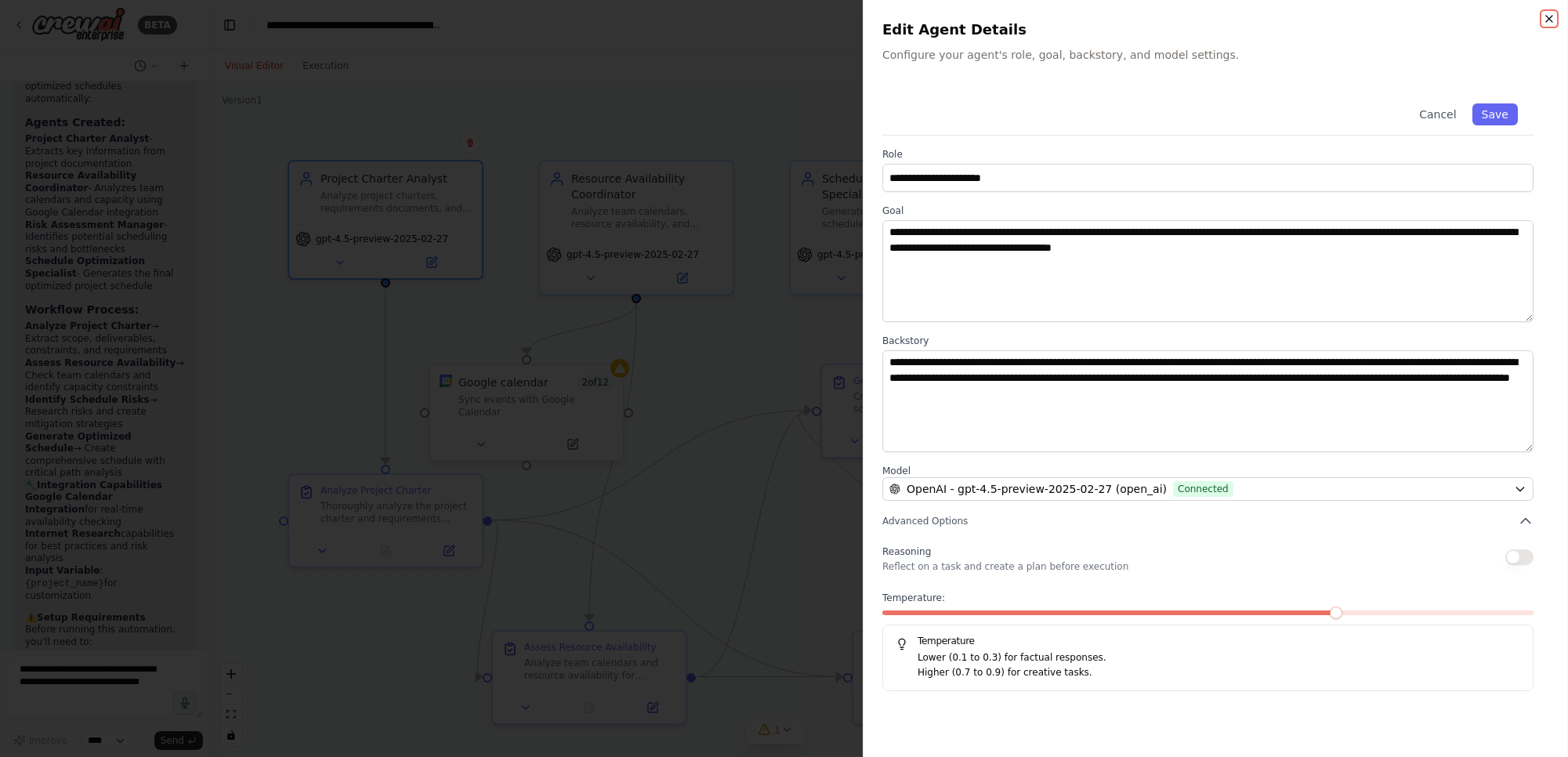
click at [1550, 21] on icon "button" at bounding box center [1549, 18] width 12 height 12
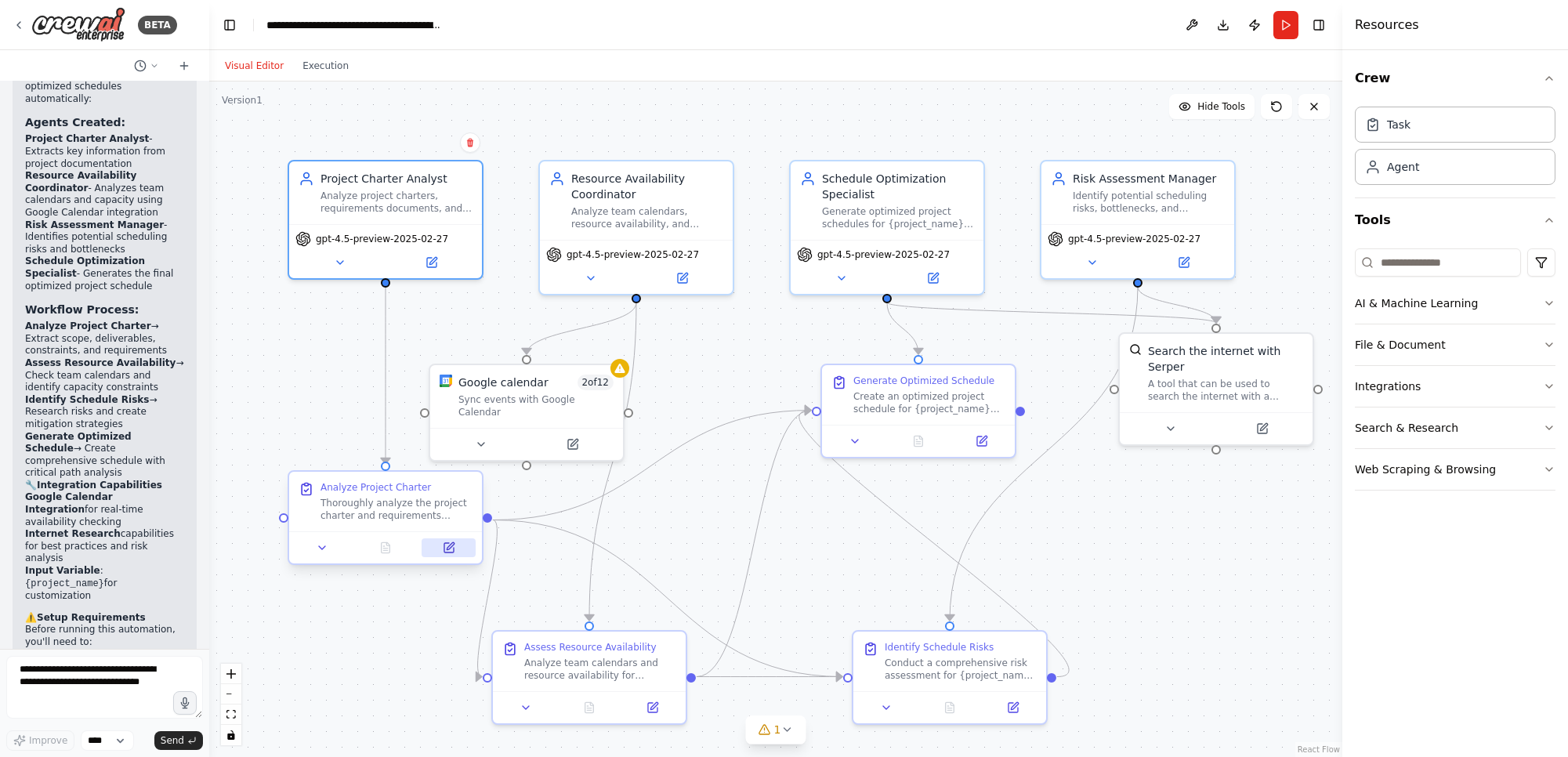
click at [452, 549] on icon at bounding box center [449, 548] width 10 height 10
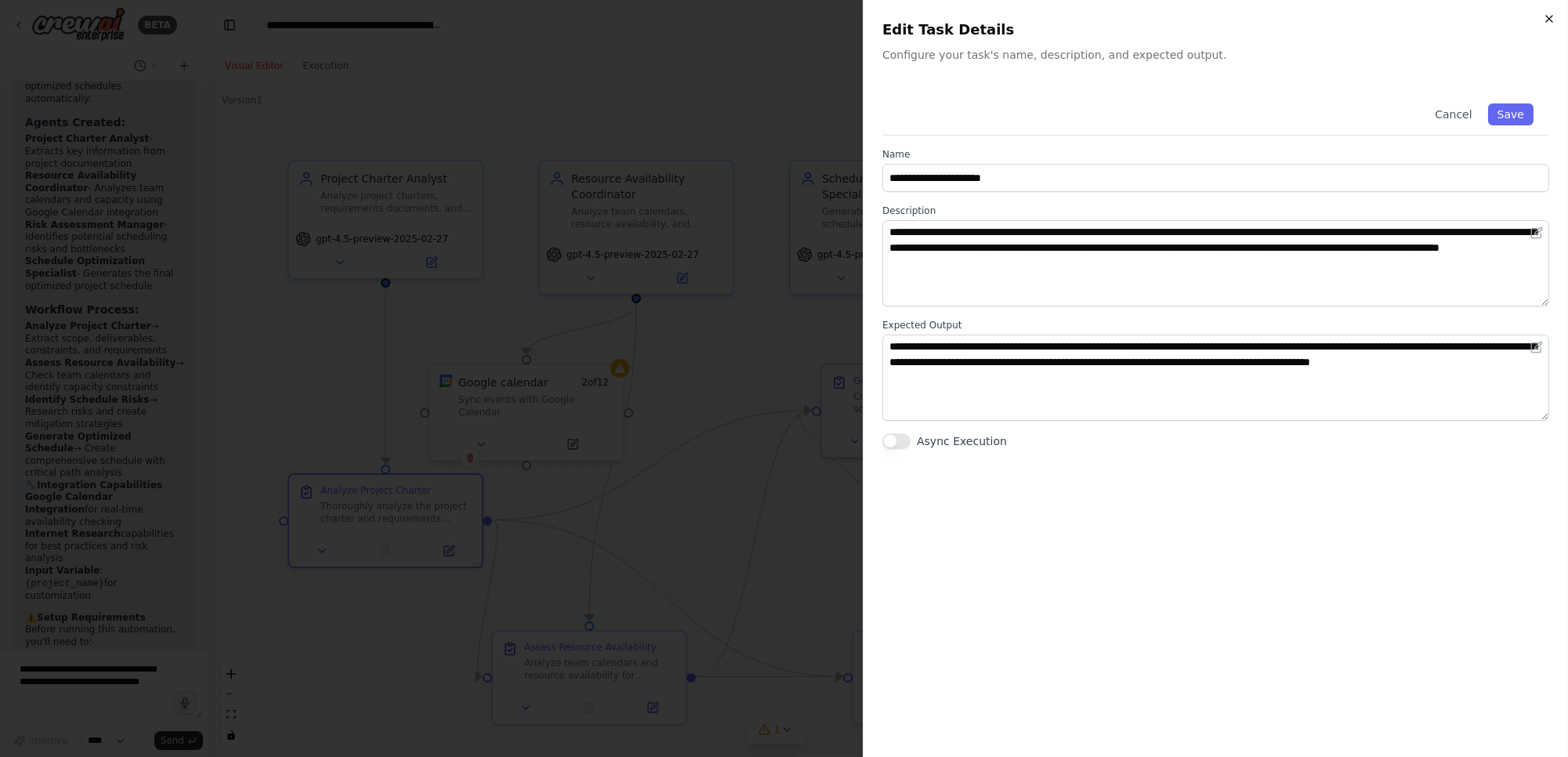
click at [1548, 12] on icon "button" at bounding box center [1549, 18] width 12 height 12
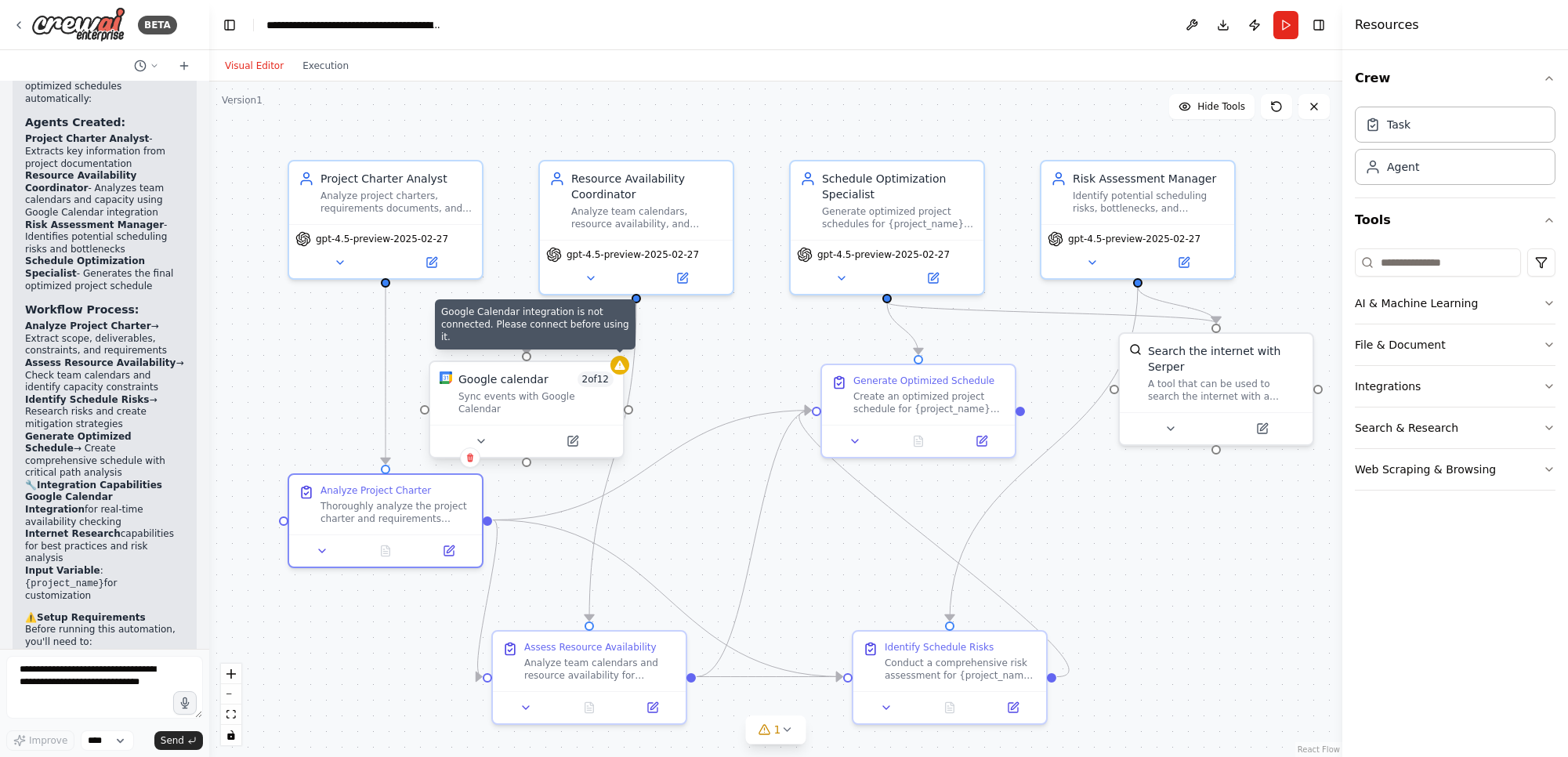
click at [618, 371] on div at bounding box center [620, 366] width 19 height 19
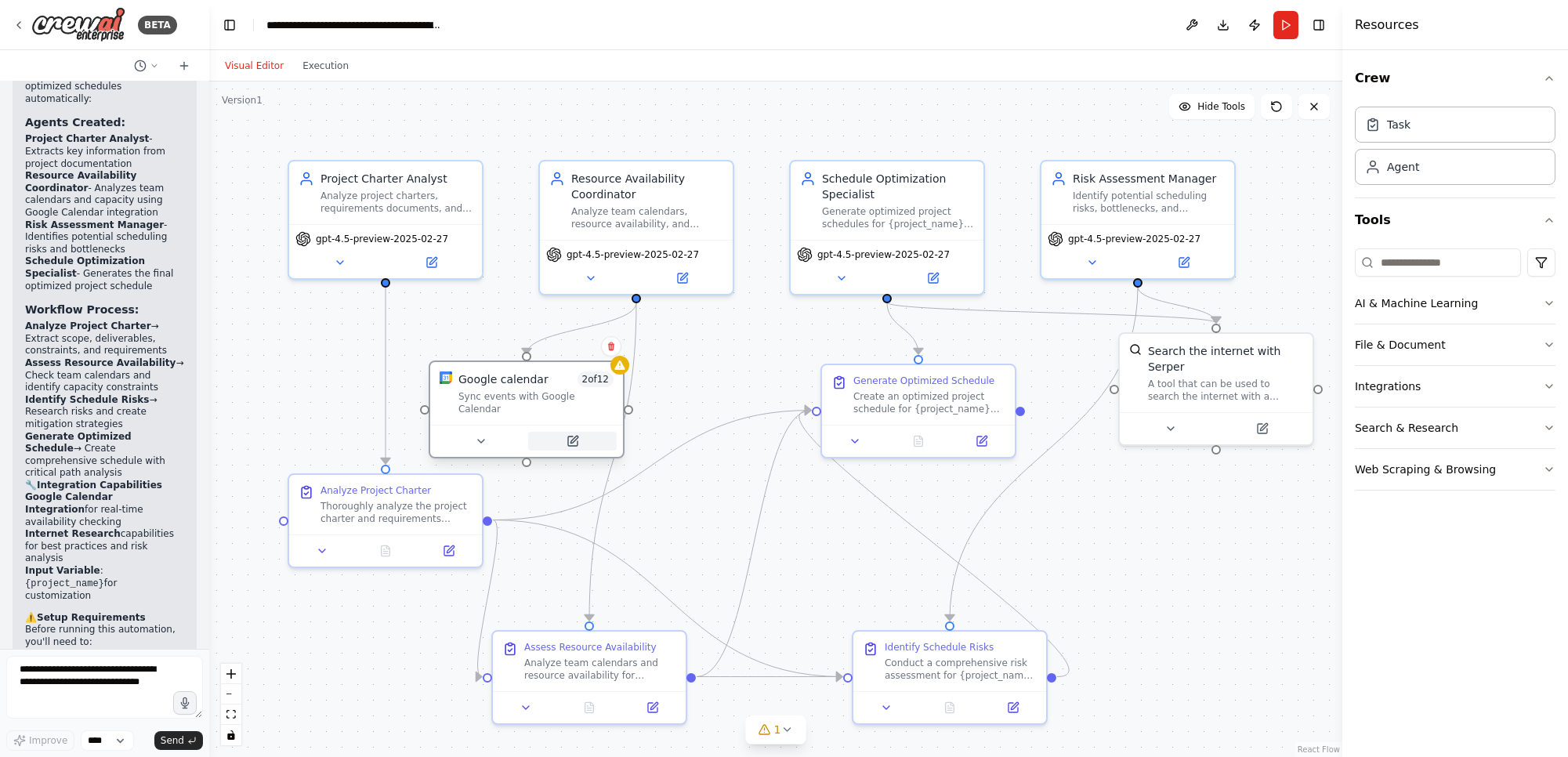
click at [574, 437] on icon at bounding box center [573, 441] width 10 height 10
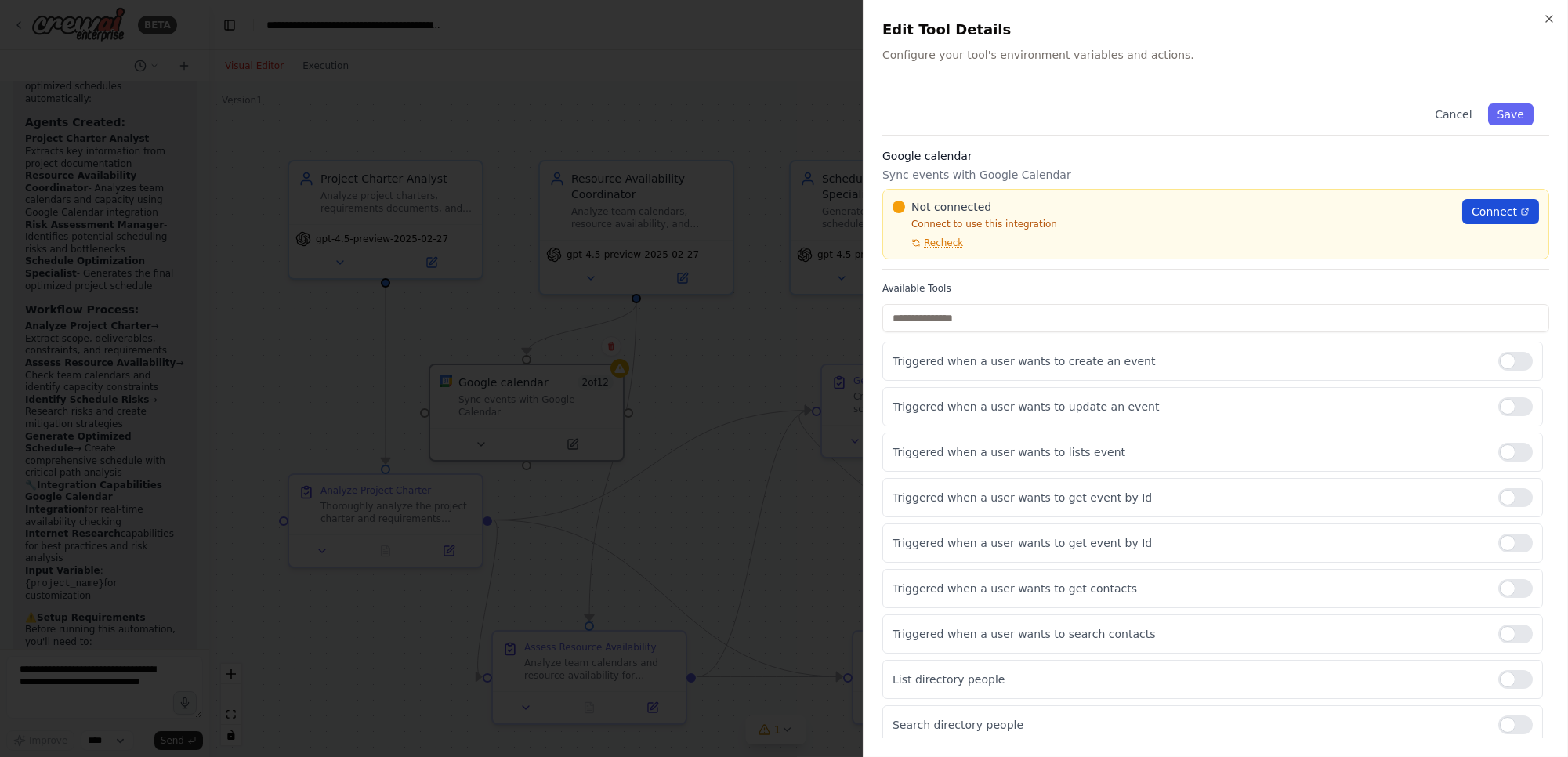
click at [1482, 213] on span "Connect" at bounding box center [1494, 211] width 45 height 15
click at [940, 319] on input "text" at bounding box center [1216, 318] width 667 height 28
click at [1549, 16] on icon "button" at bounding box center [1549, 18] width 12 height 12
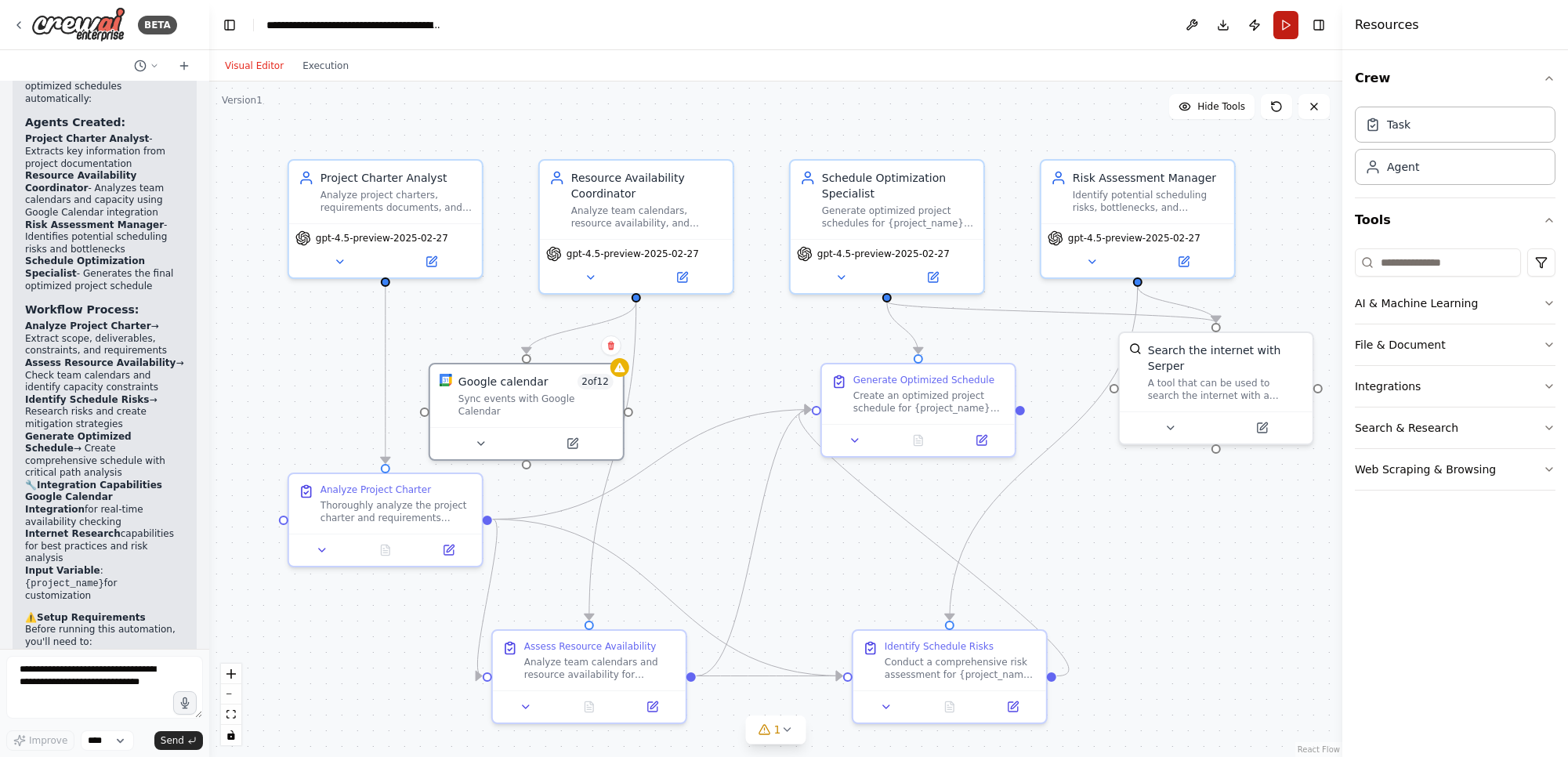
click at [1287, 22] on button "Run" at bounding box center [1286, 24] width 25 height 28
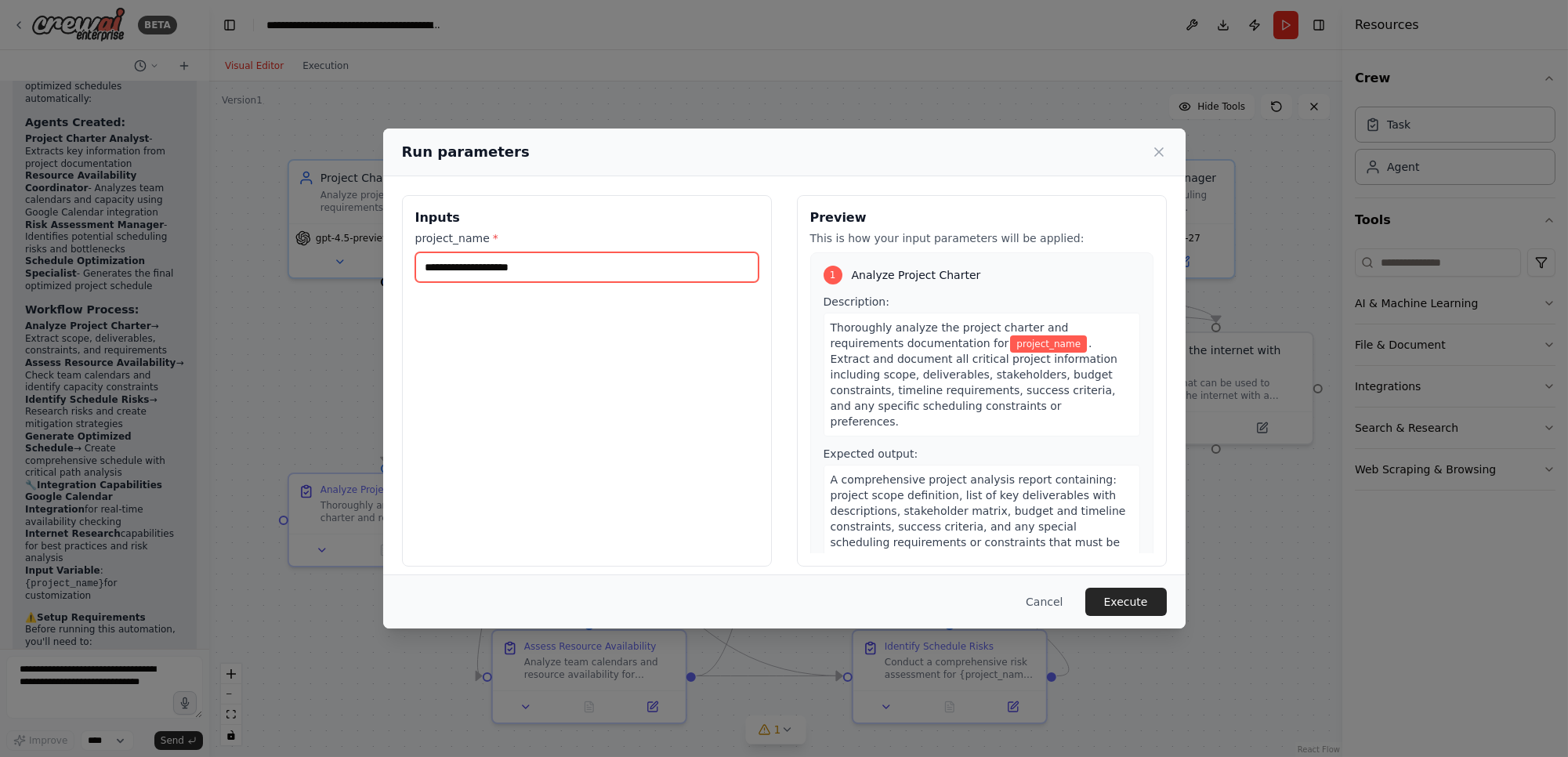
click at [611, 272] on input "project_name *" at bounding box center [587, 267] width 344 height 30
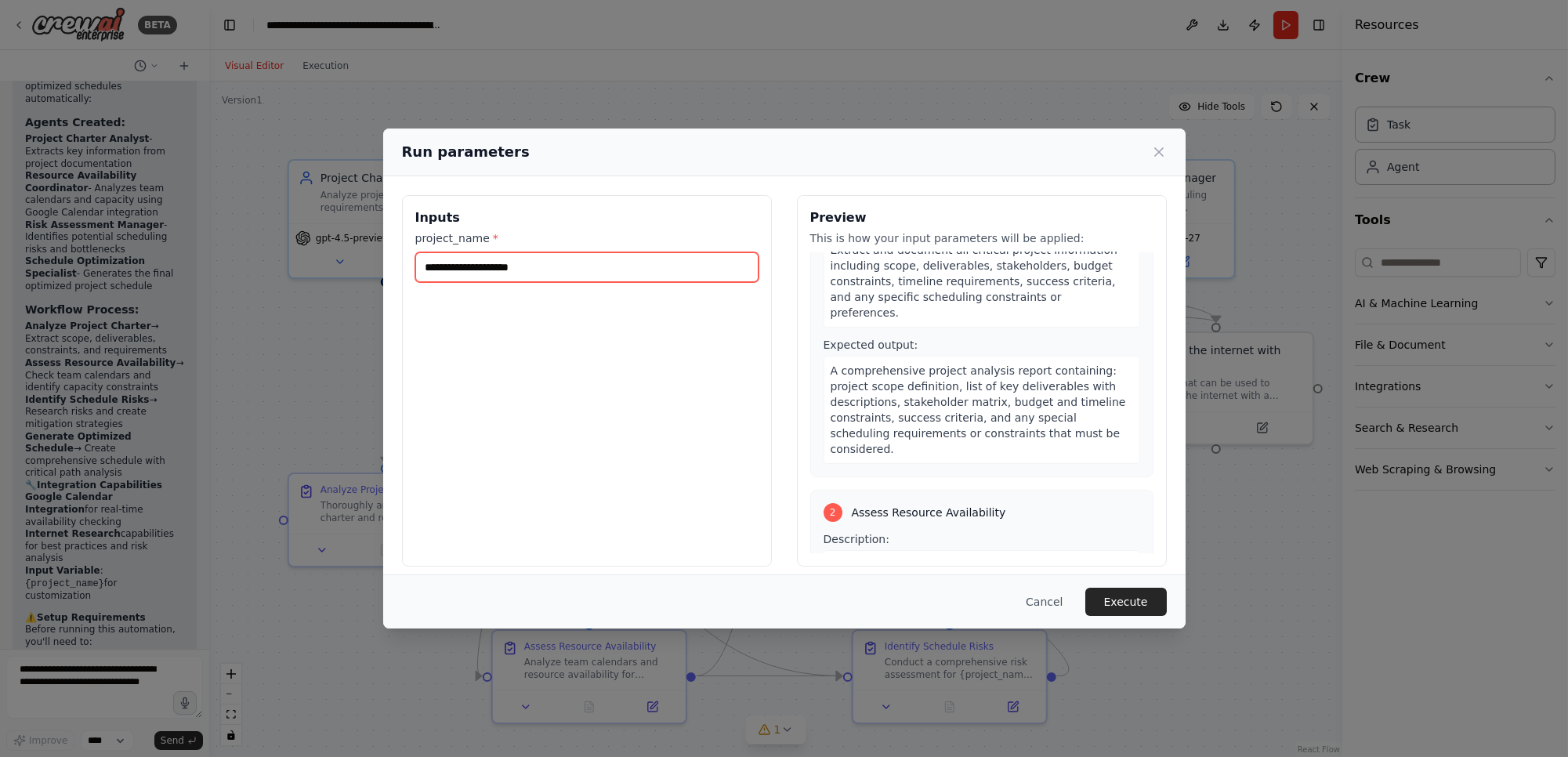
scroll to position [0, 0]
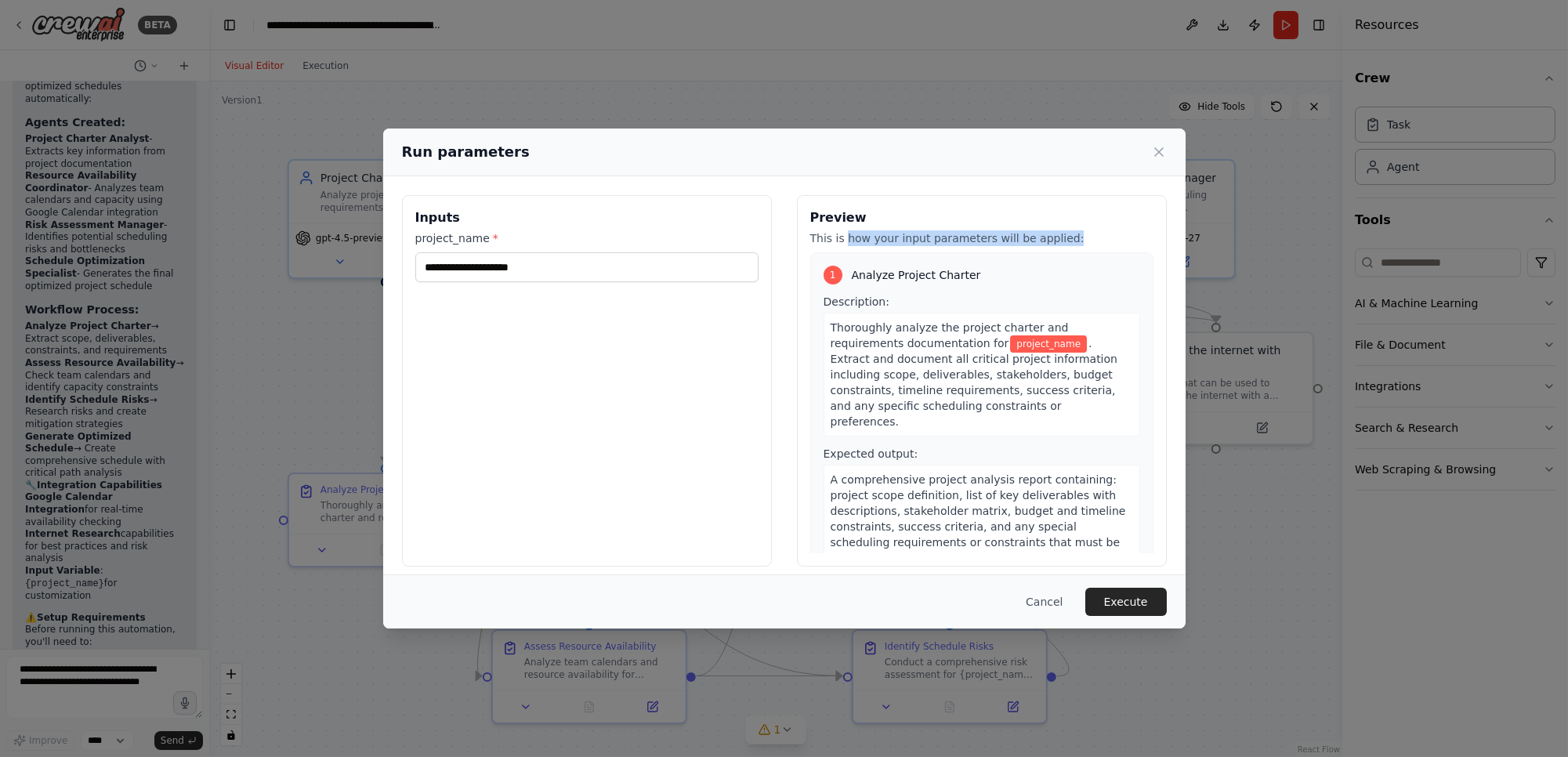
drag, startPoint x: 835, startPoint y: 244, endPoint x: 1057, endPoint y: 241, distance: 222.0
click at [1057, 241] on p "This is how your input parameters will be applied:" at bounding box center [983, 238] width 344 height 15
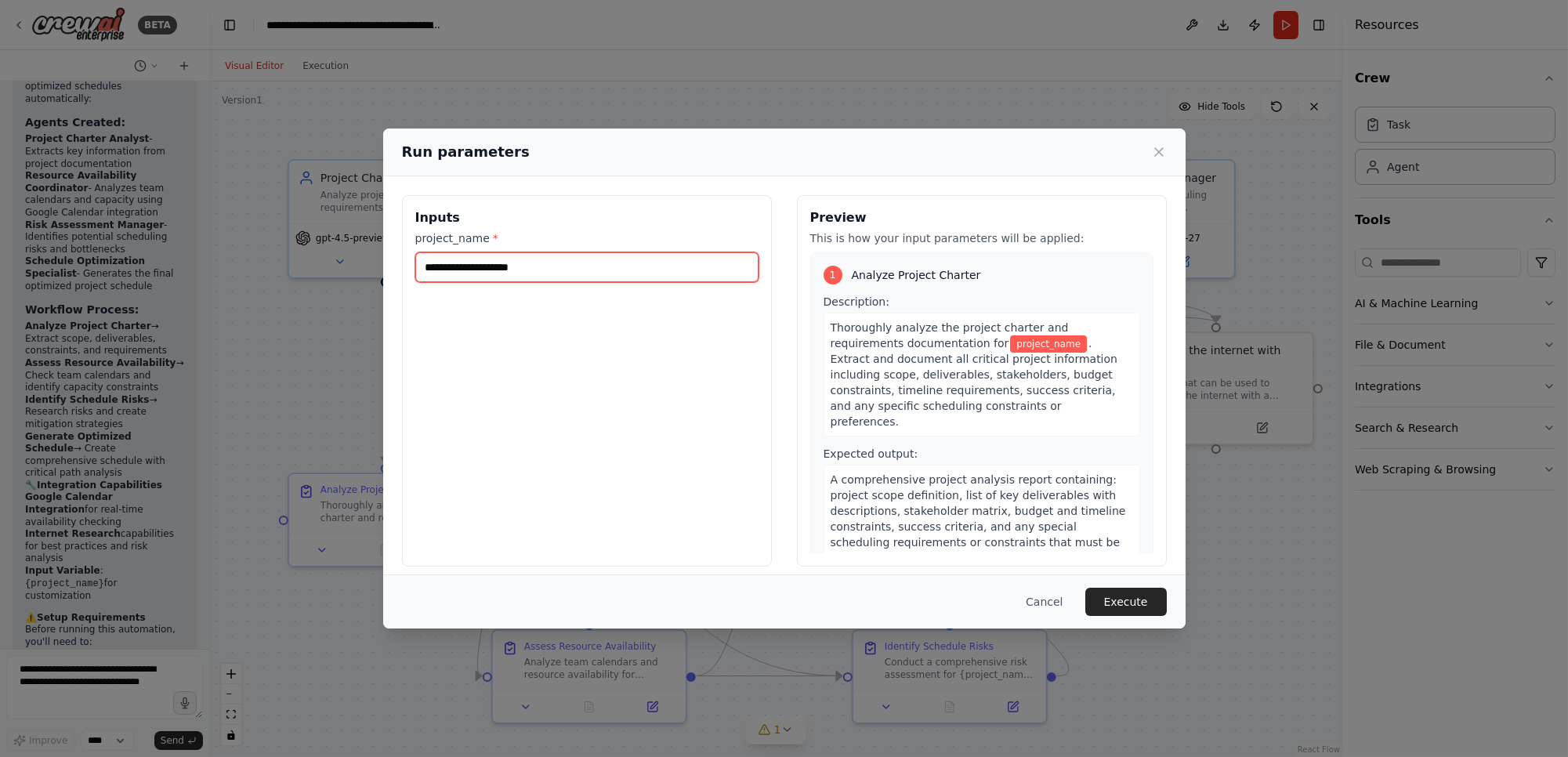
click at [569, 266] on input "project_name *" at bounding box center [587, 267] width 344 height 30
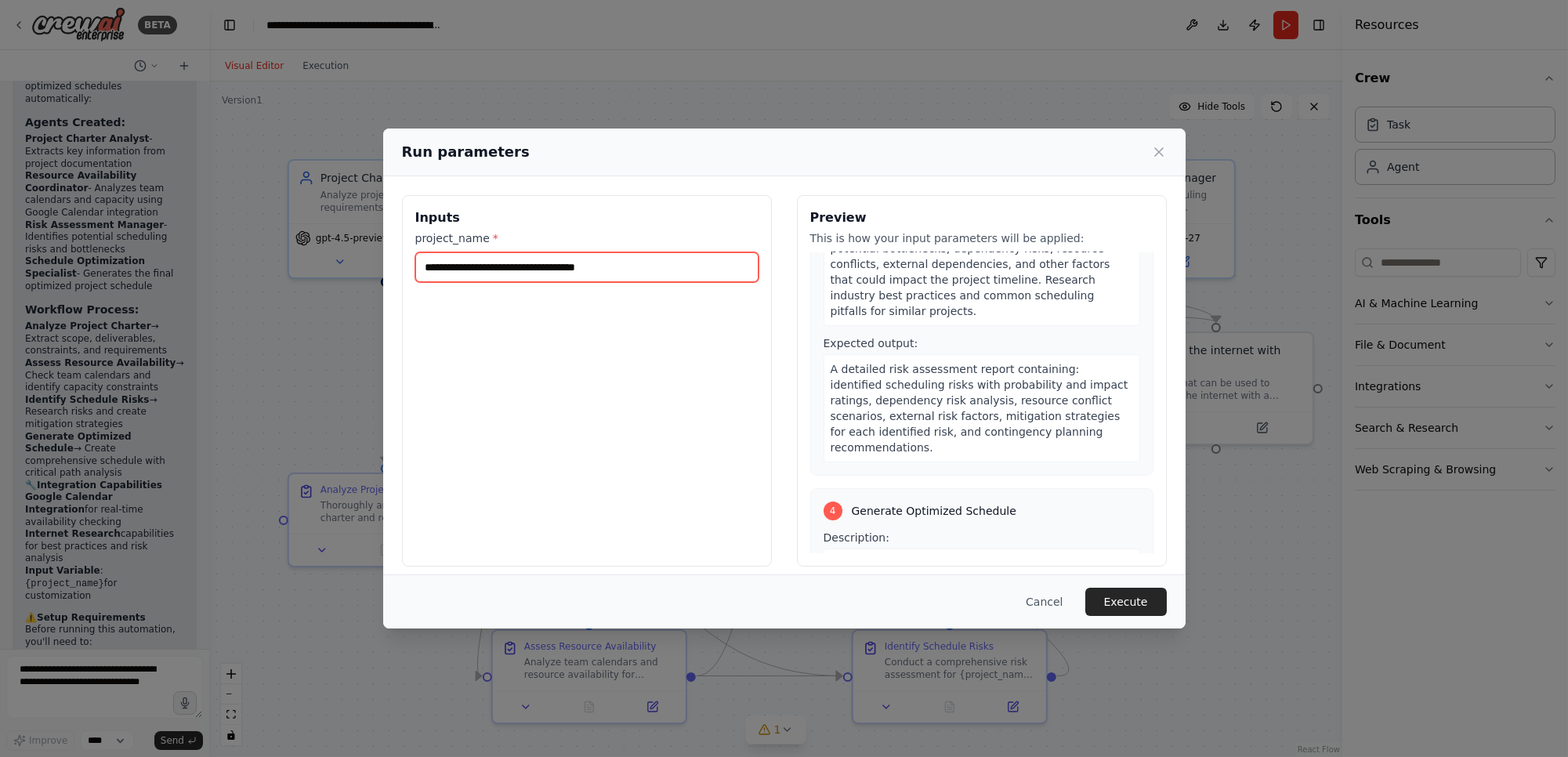
scroll to position [1056, 0]
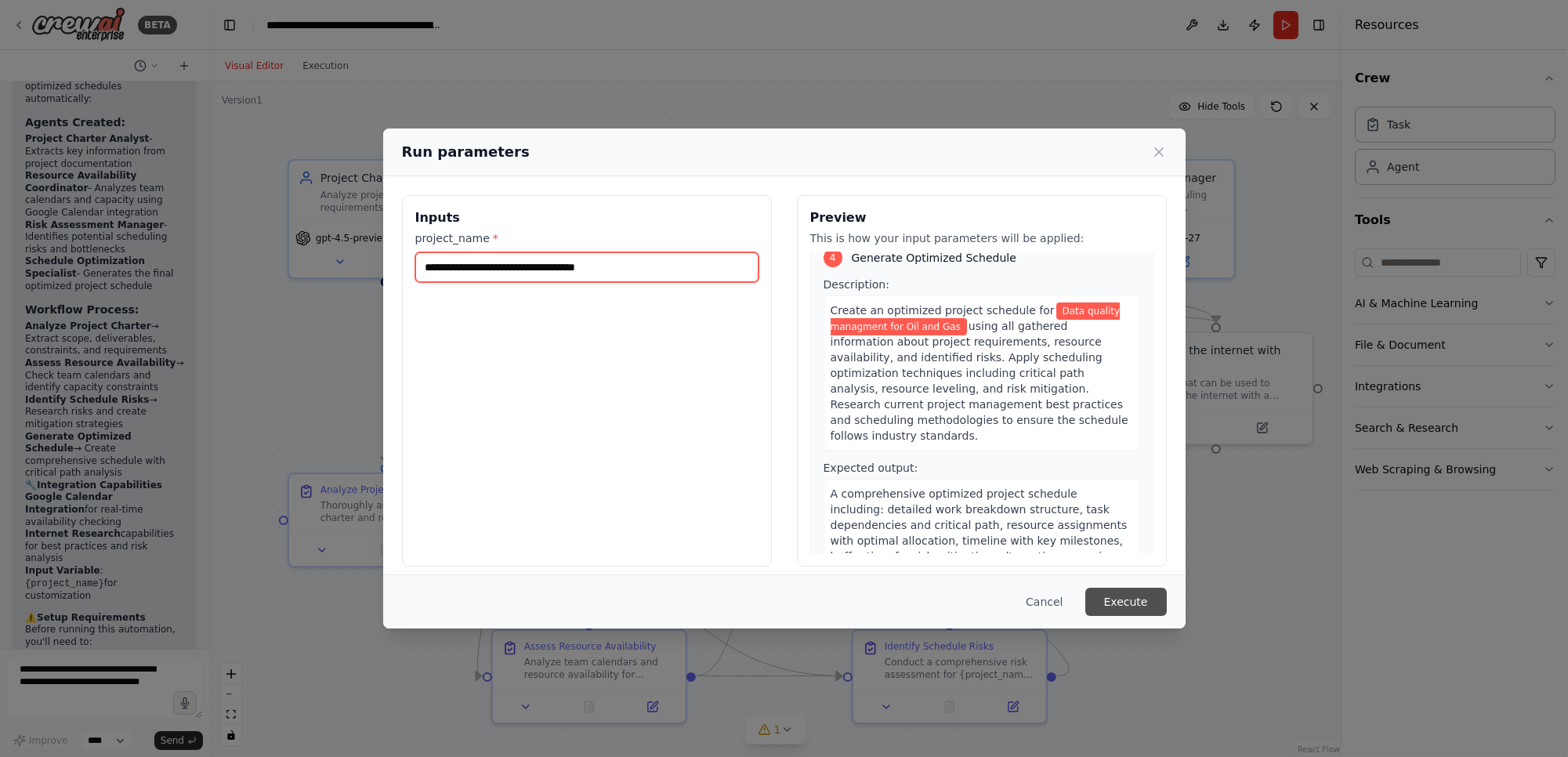
type input "**********"
click at [1132, 602] on button "Execute" at bounding box center [1126, 602] width 82 height 28
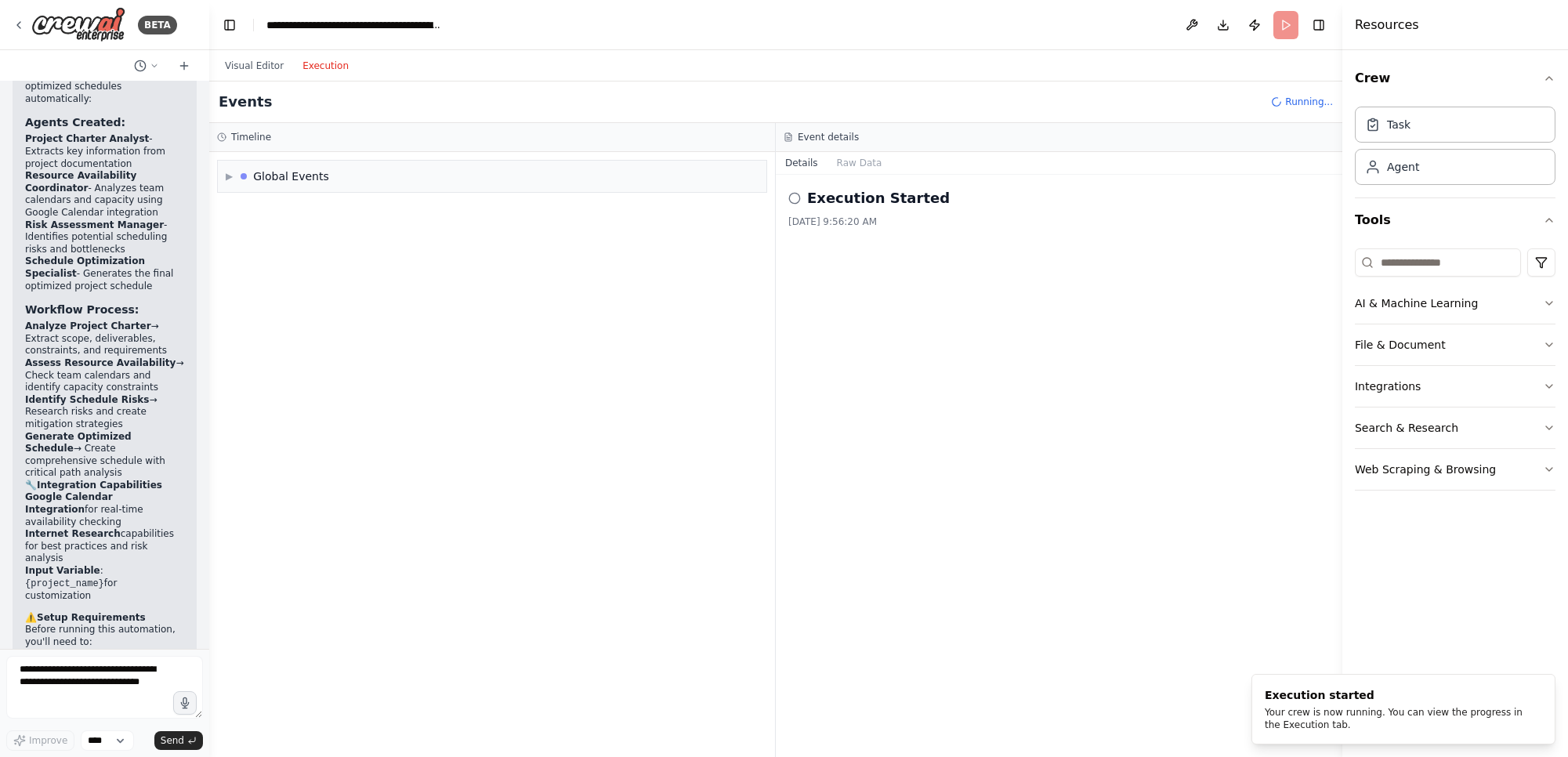
click at [301, 62] on button "Execution" at bounding box center [325, 66] width 65 height 19
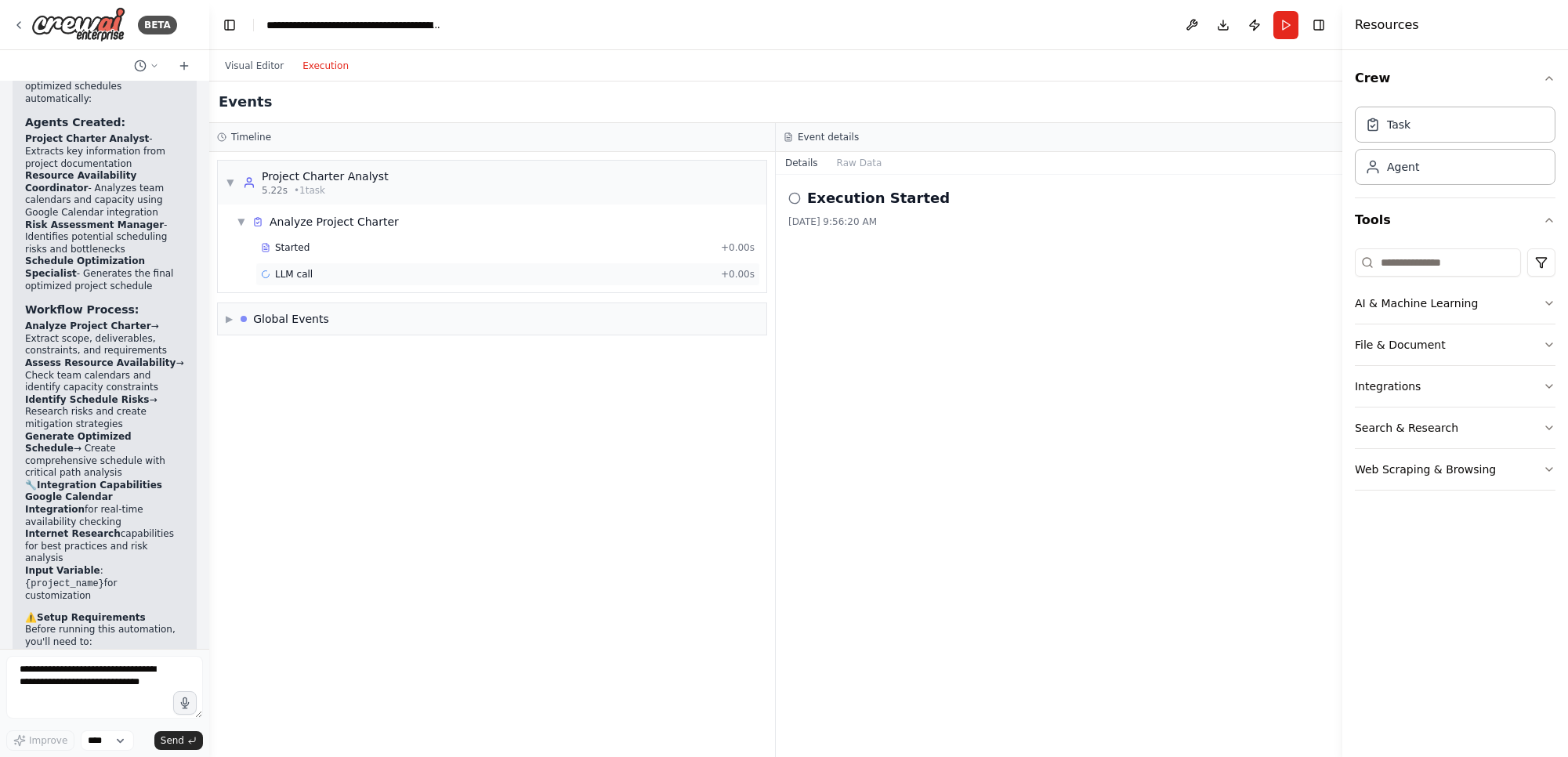
click at [303, 275] on span "LLM call" at bounding box center [294, 273] width 37 height 12
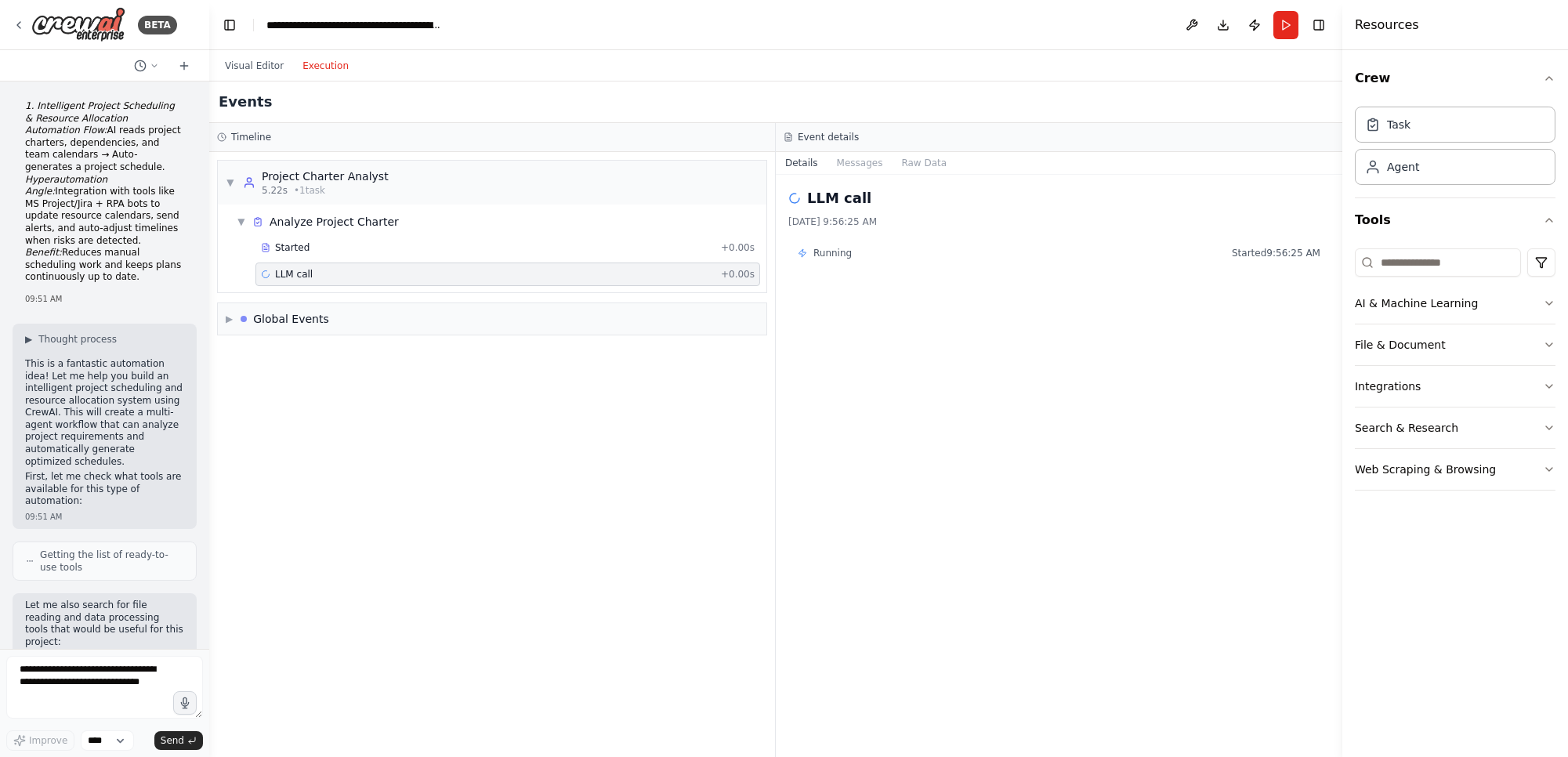
scroll to position [2359, 0]
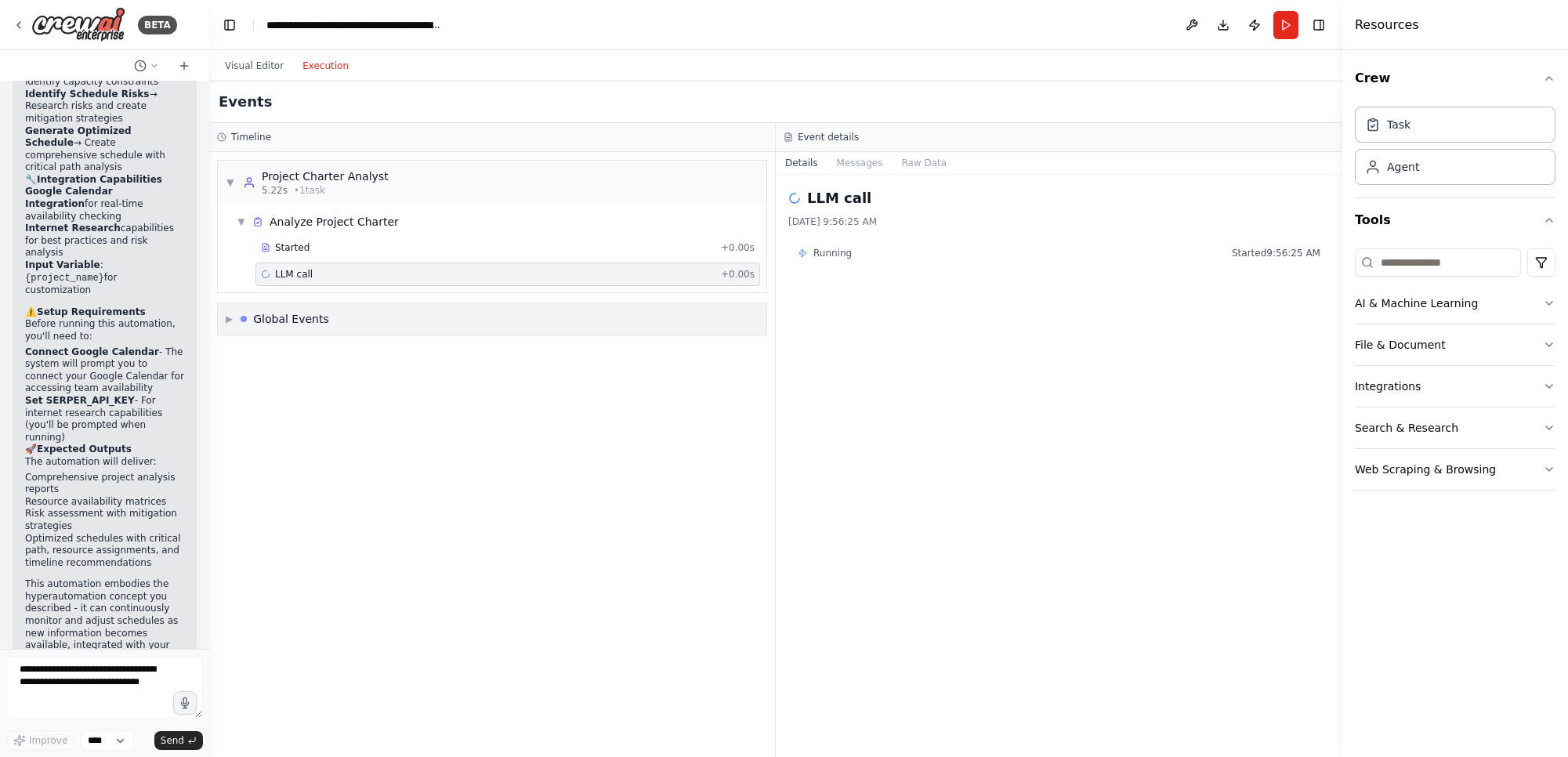
click at [233, 321] on span "▶" at bounding box center [228, 319] width 7 height 12
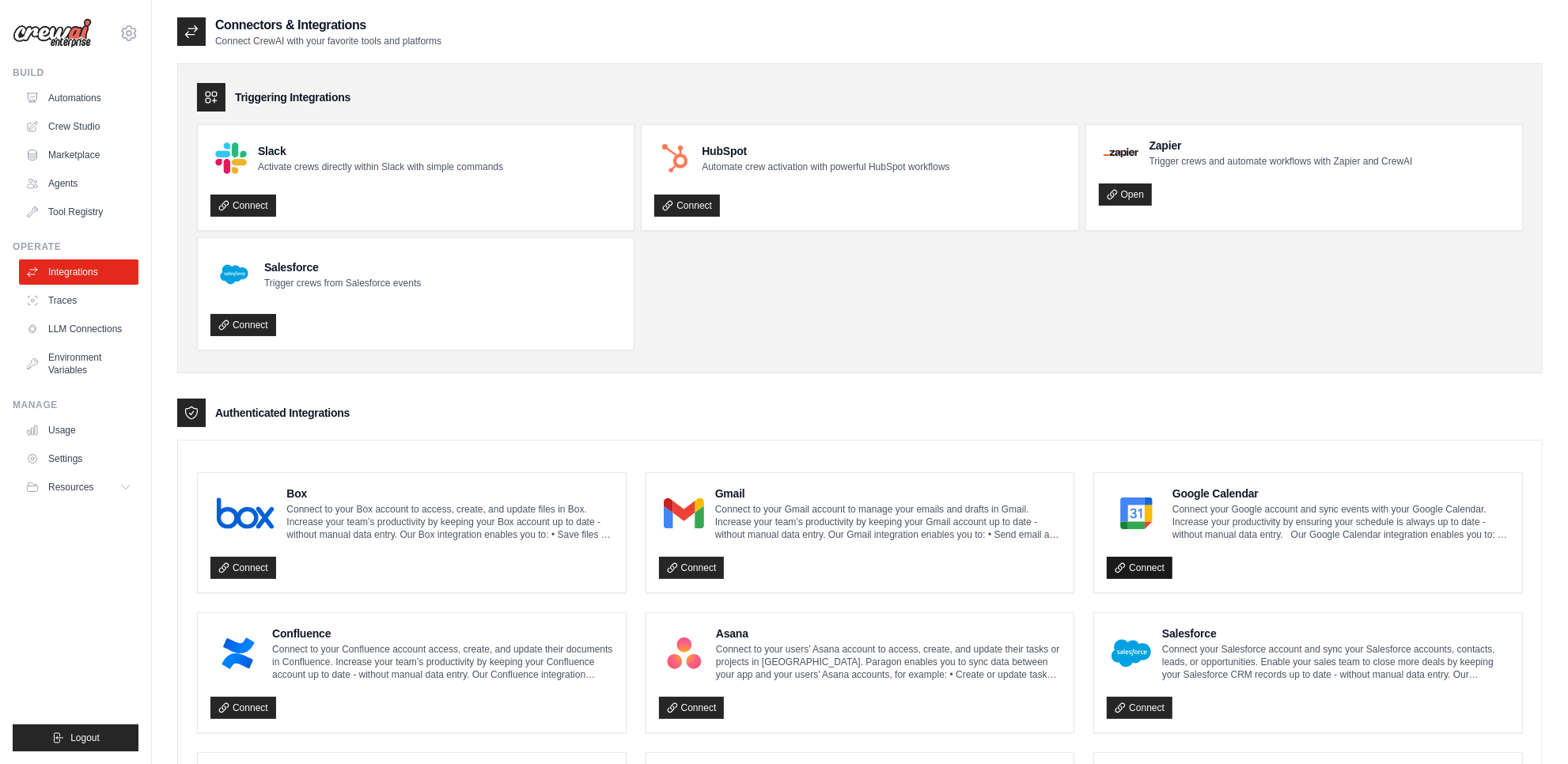
click at [1151, 567] on link "Connect" at bounding box center [1140, 567] width 66 height 22
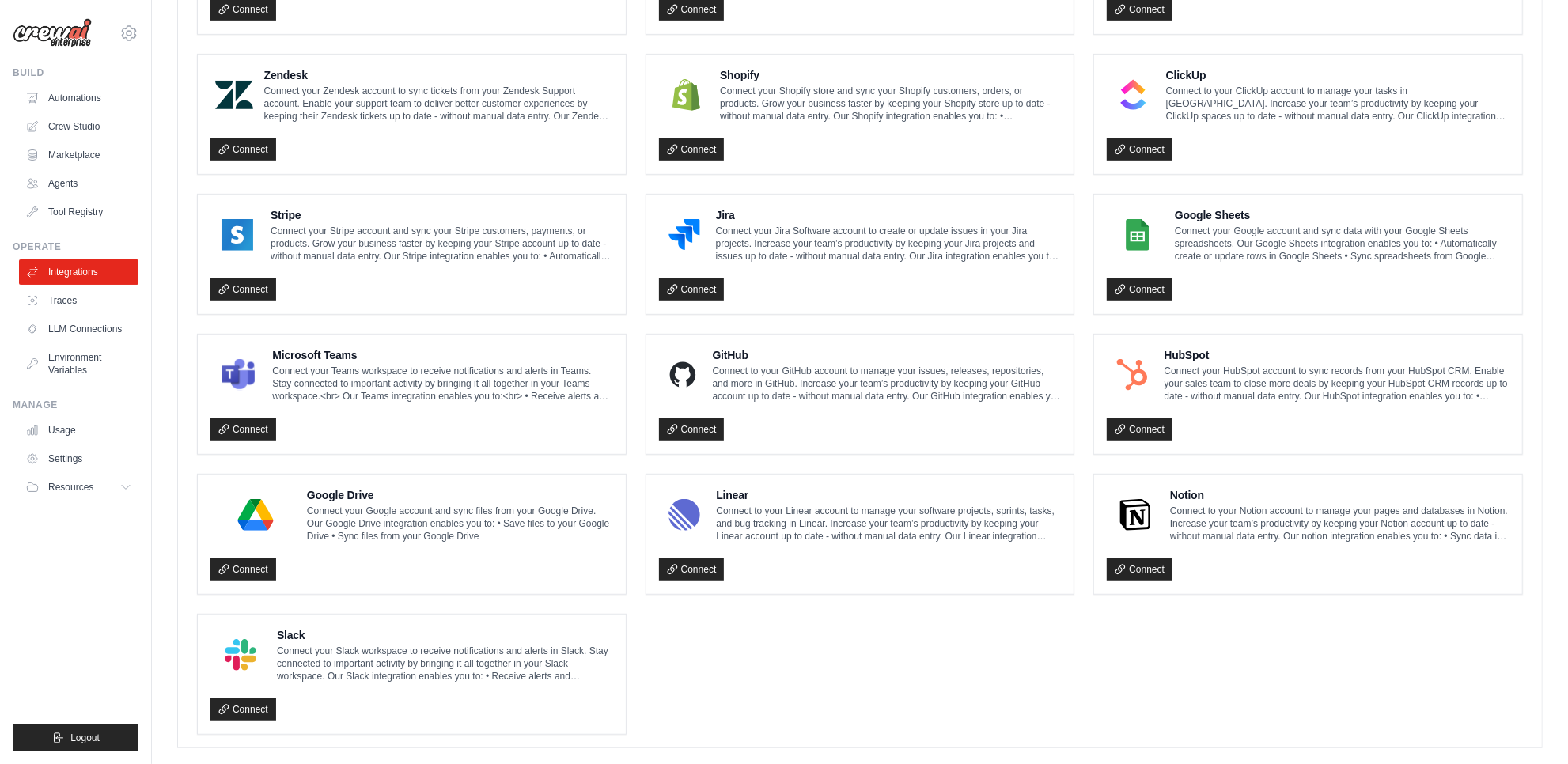
scroll to position [724, 0]
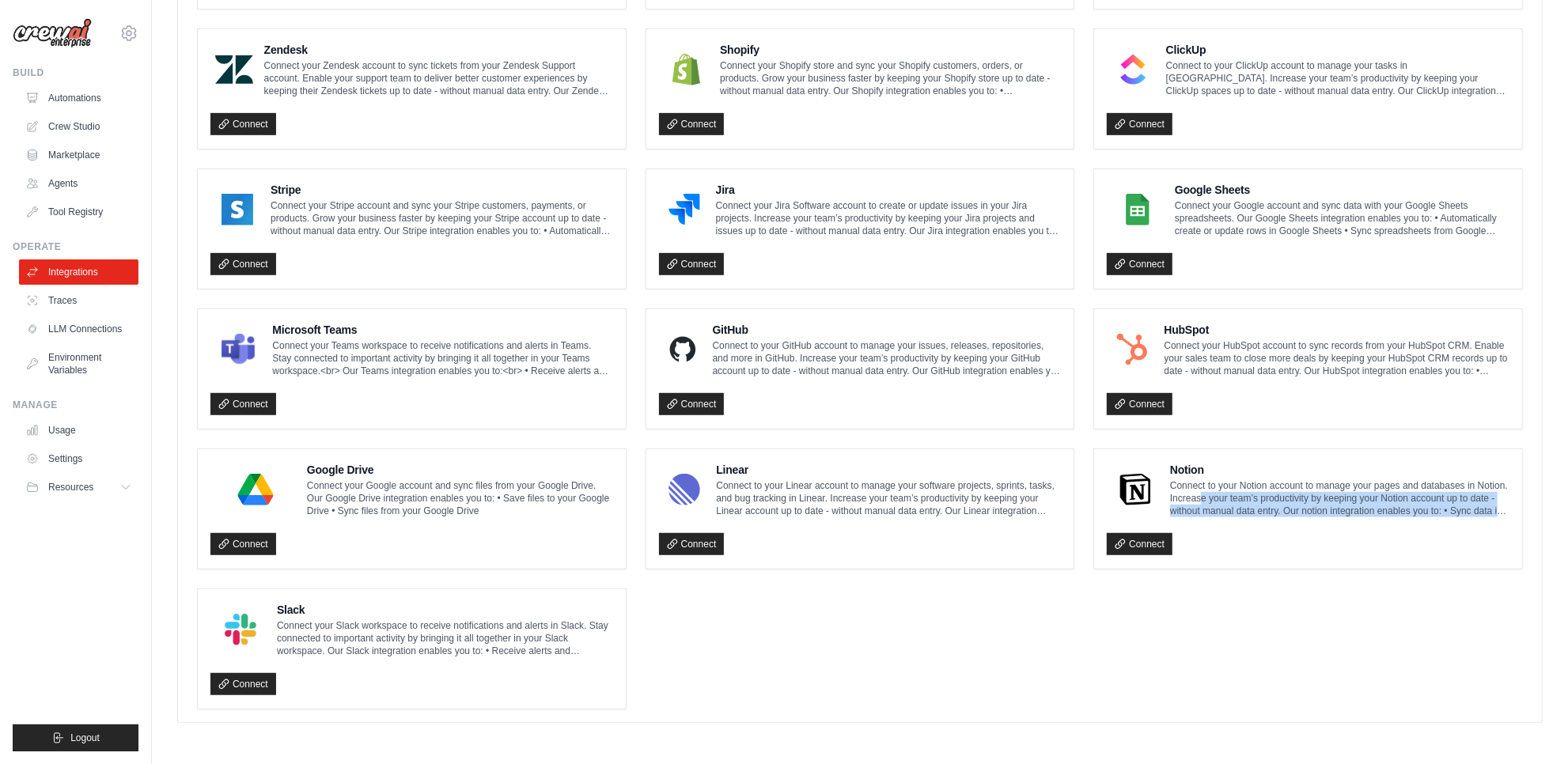
drag, startPoint x: 1202, startPoint y: 498, endPoint x: 1529, endPoint y: 511, distance: 327.3
click at [1529, 511] on div "Box Connect to your Box account to access, create, and update files in Box. Inc…" at bounding box center [860, 229] width 1364 height 986
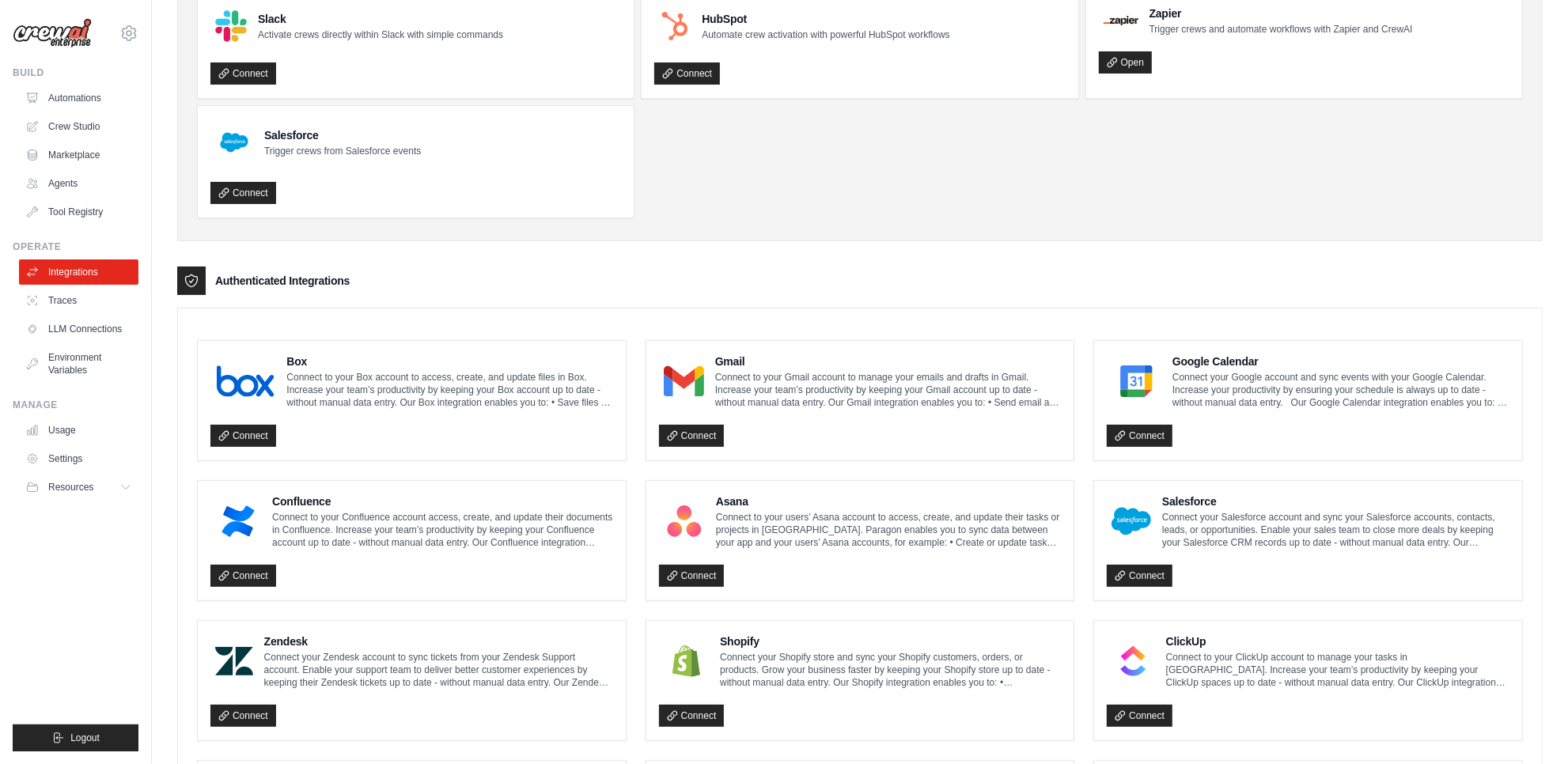
scroll to position [0, 0]
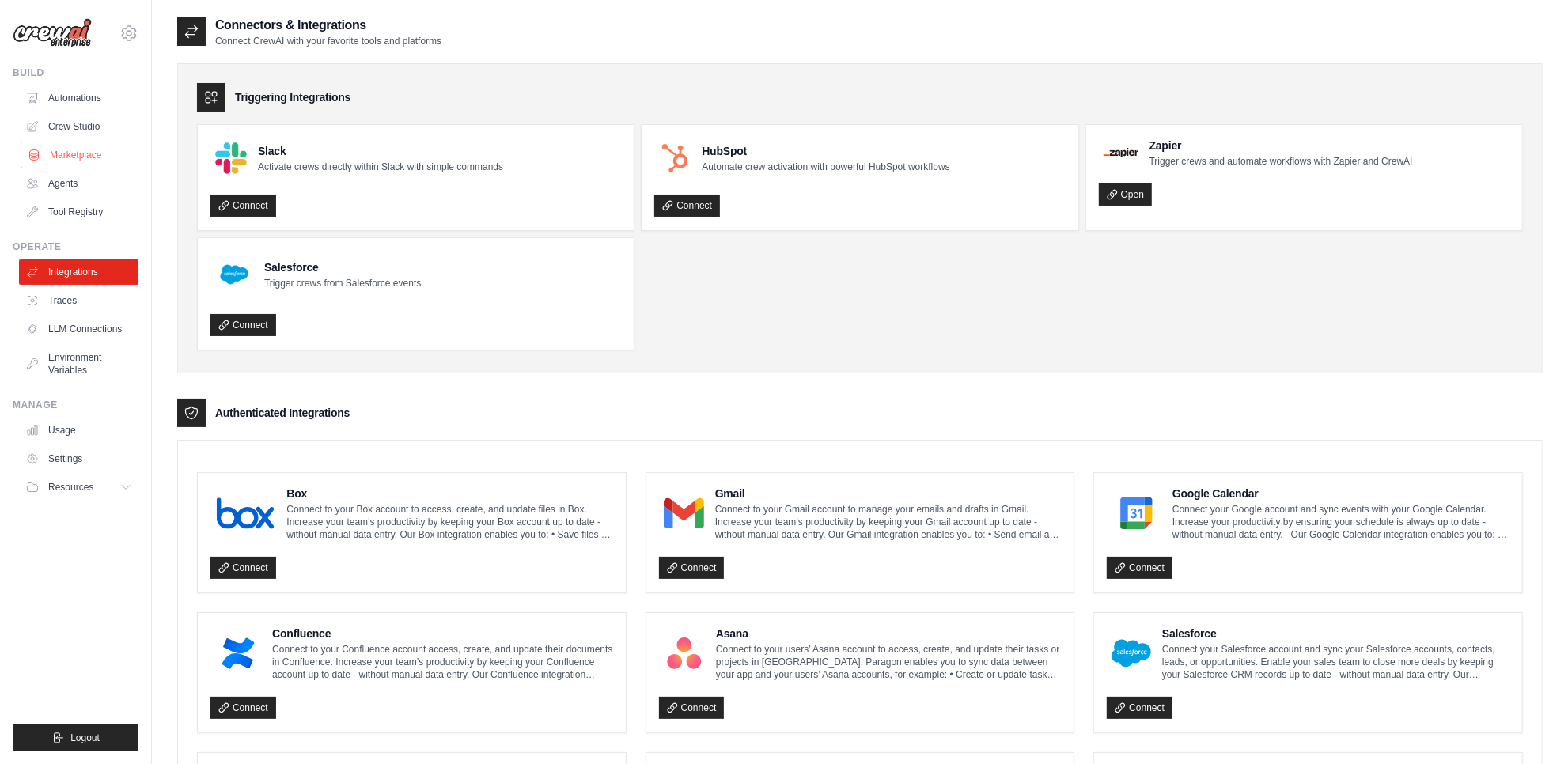
click at [67, 158] on link "Marketplace" at bounding box center [79, 155] width 119 height 25
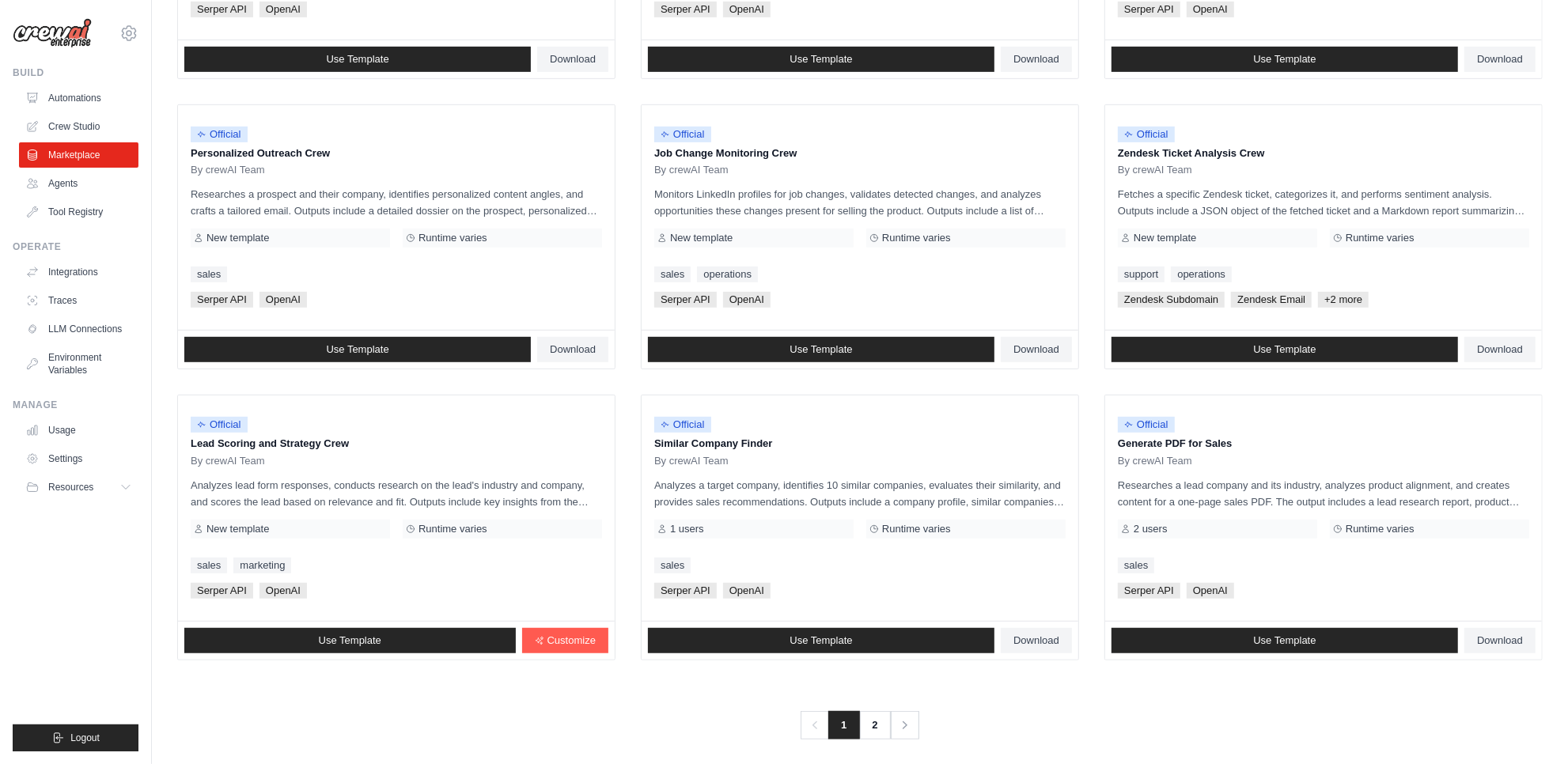
scroll to position [701, 0]
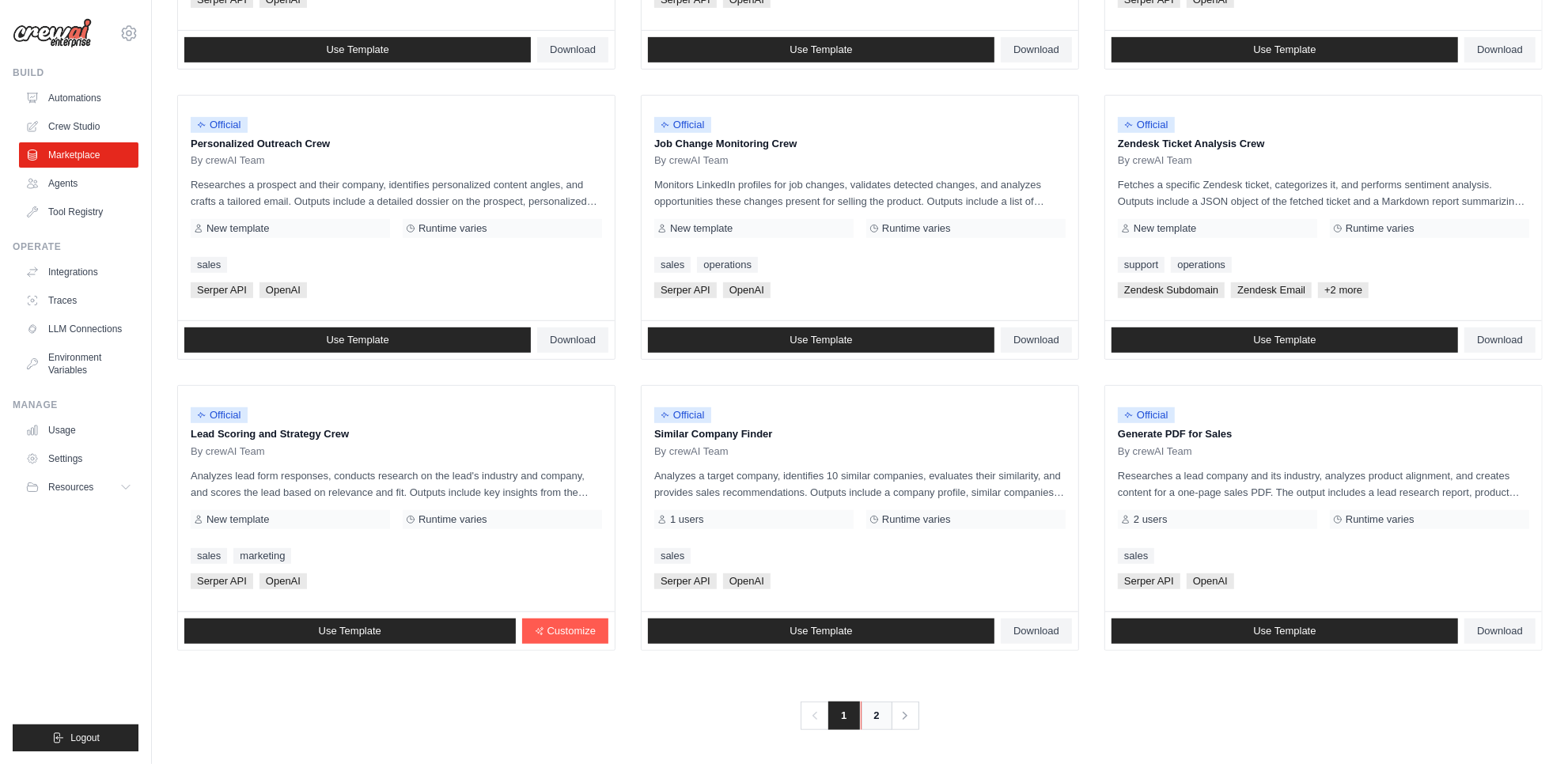
click at [870, 710] on link "2" at bounding box center [876, 715] width 32 height 28
